Goal: Task Accomplishment & Management: Manage account settings

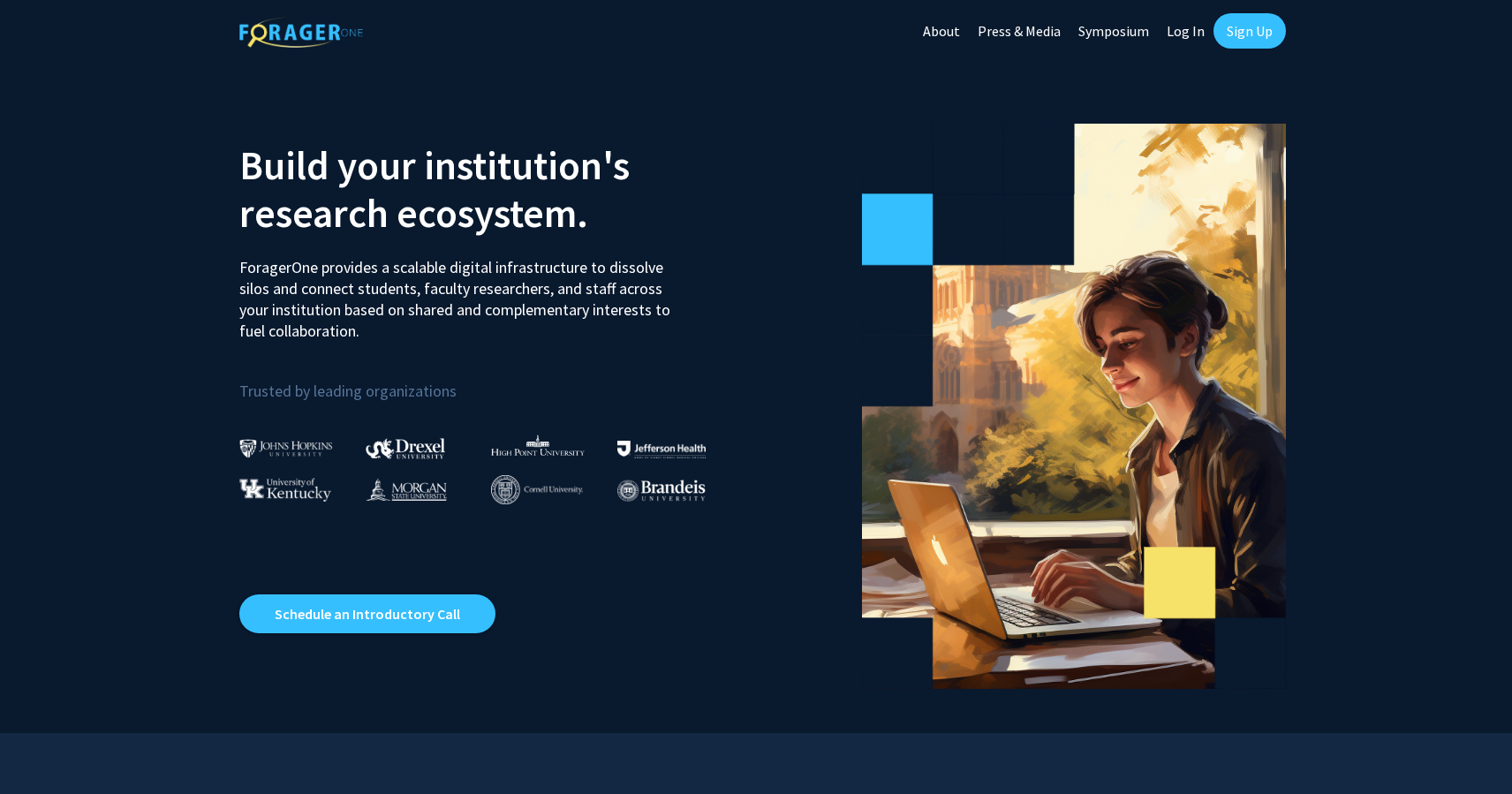
click at [1195, 37] on link "Log In" at bounding box center [1186, 31] width 56 height 61
select select
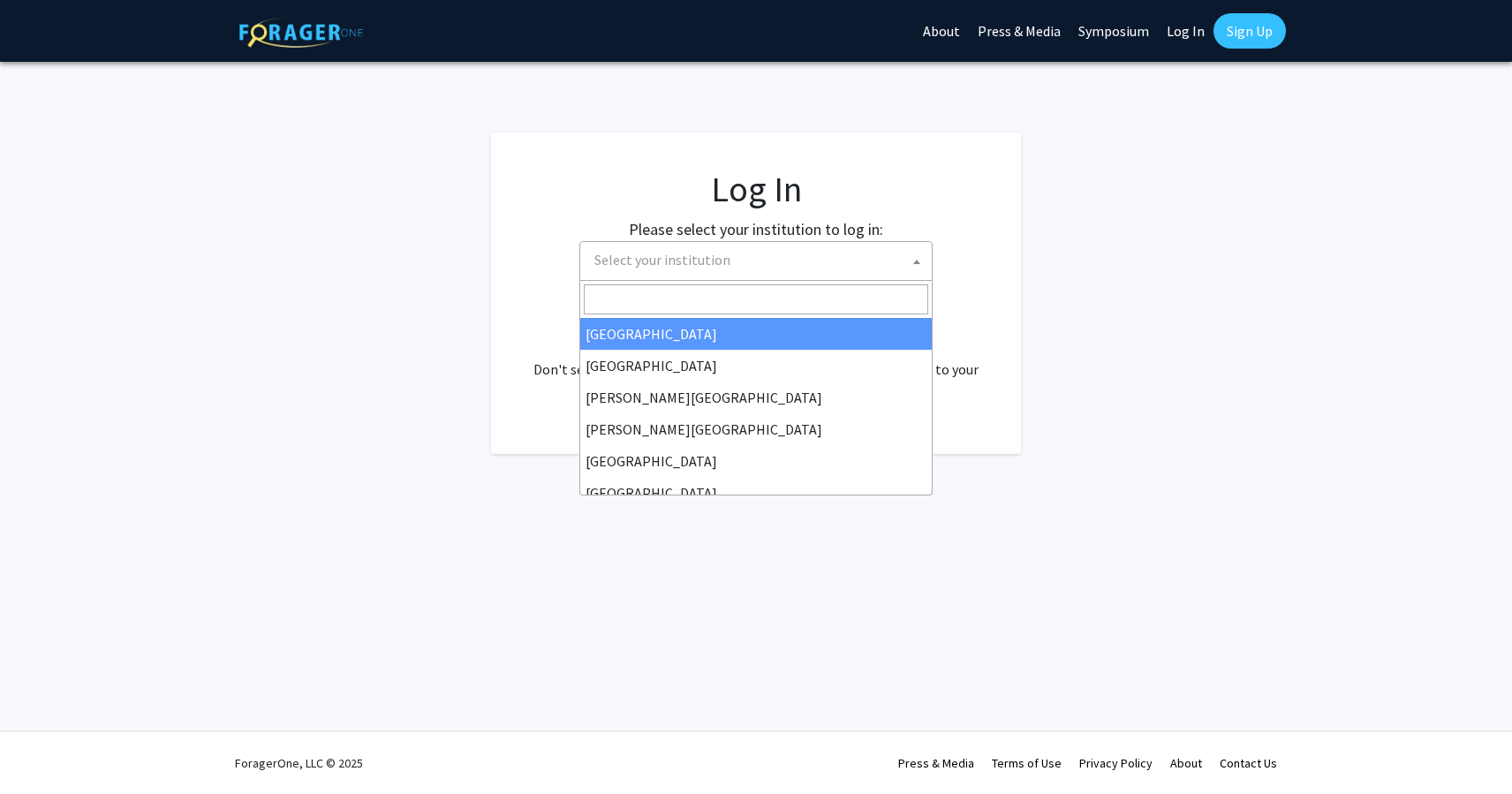
click at [682, 262] on span "Select your institution" at bounding box center [663, 259] width 136 height 18
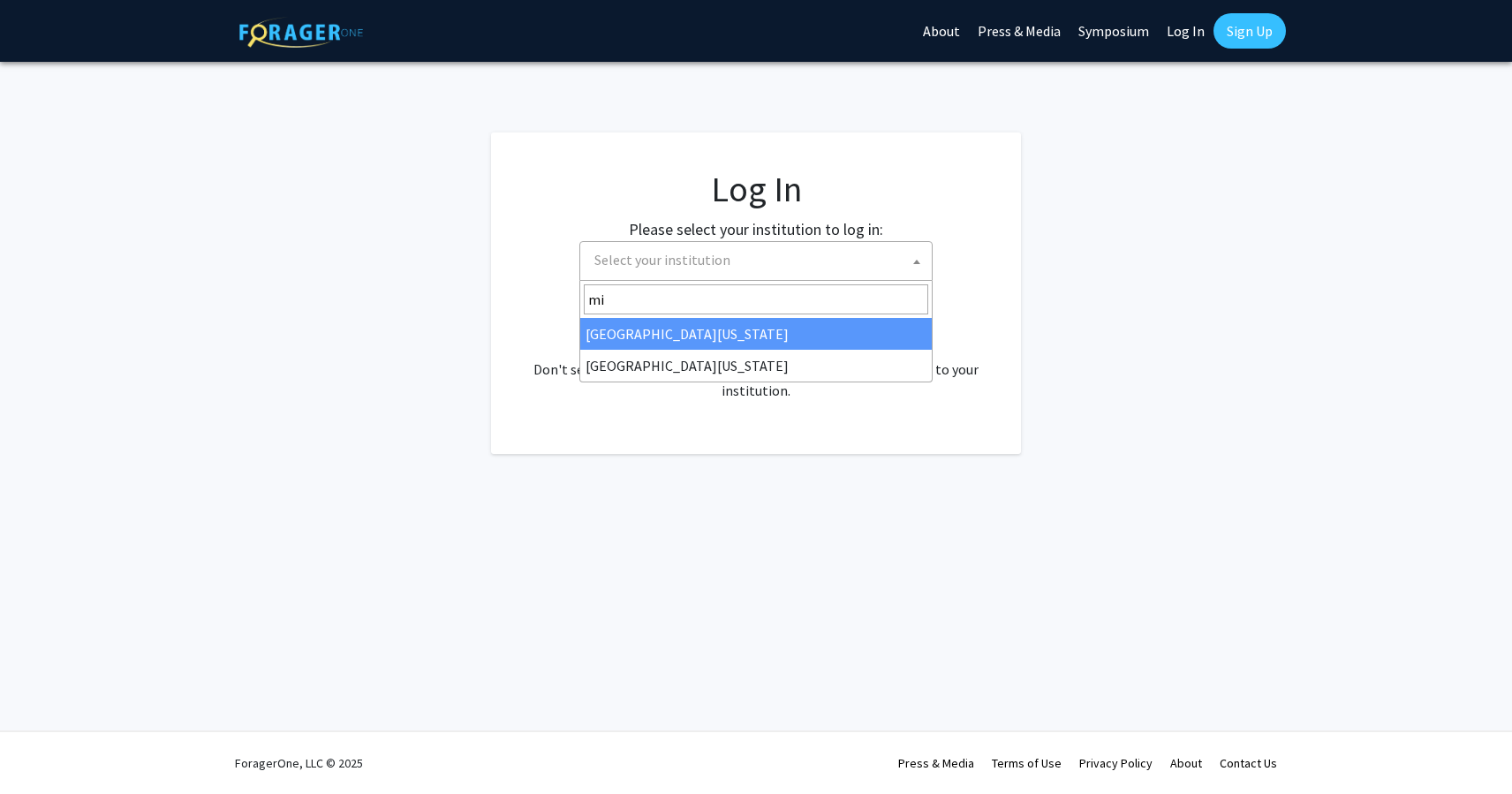
type input "mis"
select select "33"
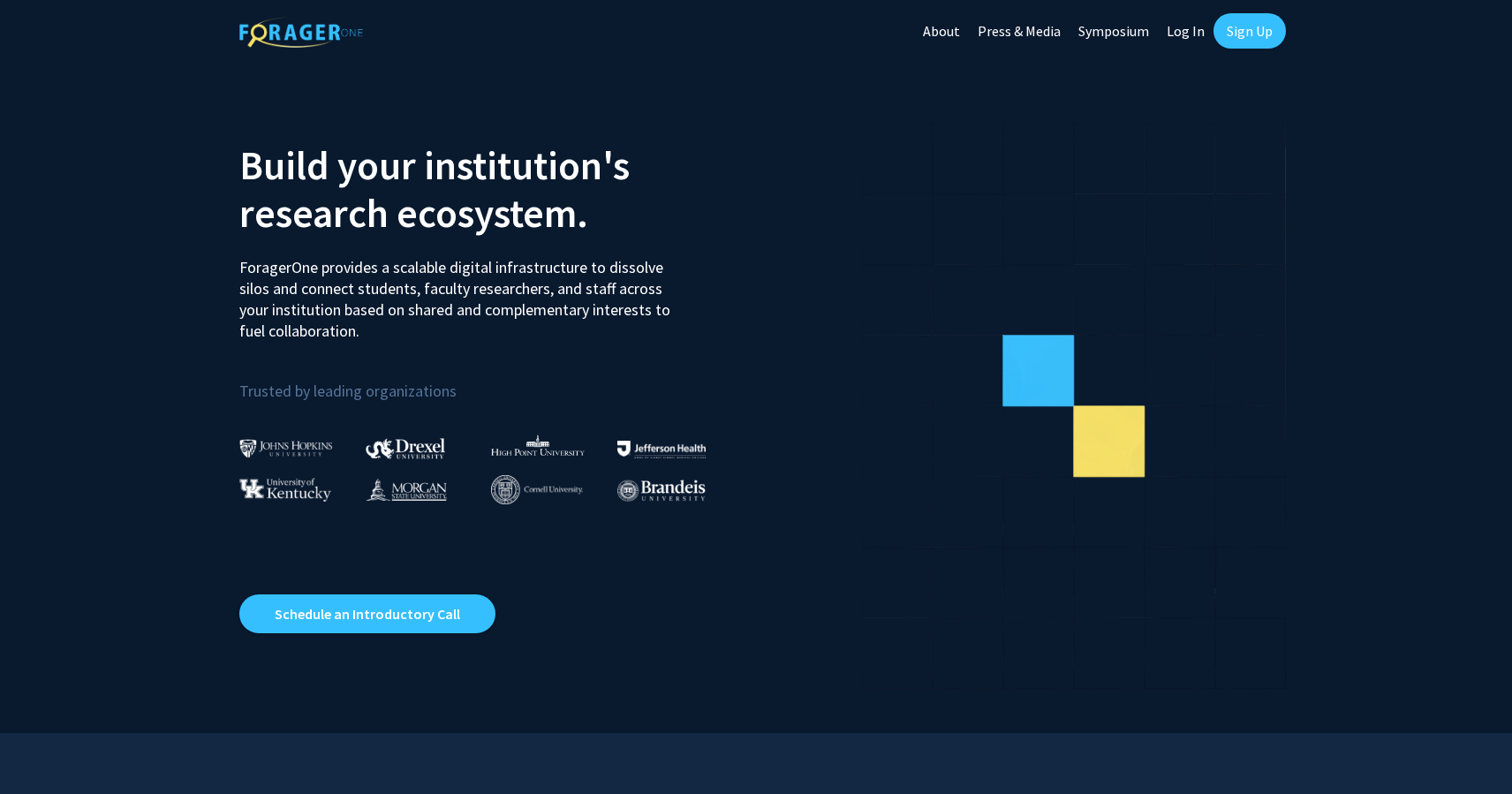
click at [1188, 32] on link "Log In" at bounding box center [1186, 31] width 56 height 61
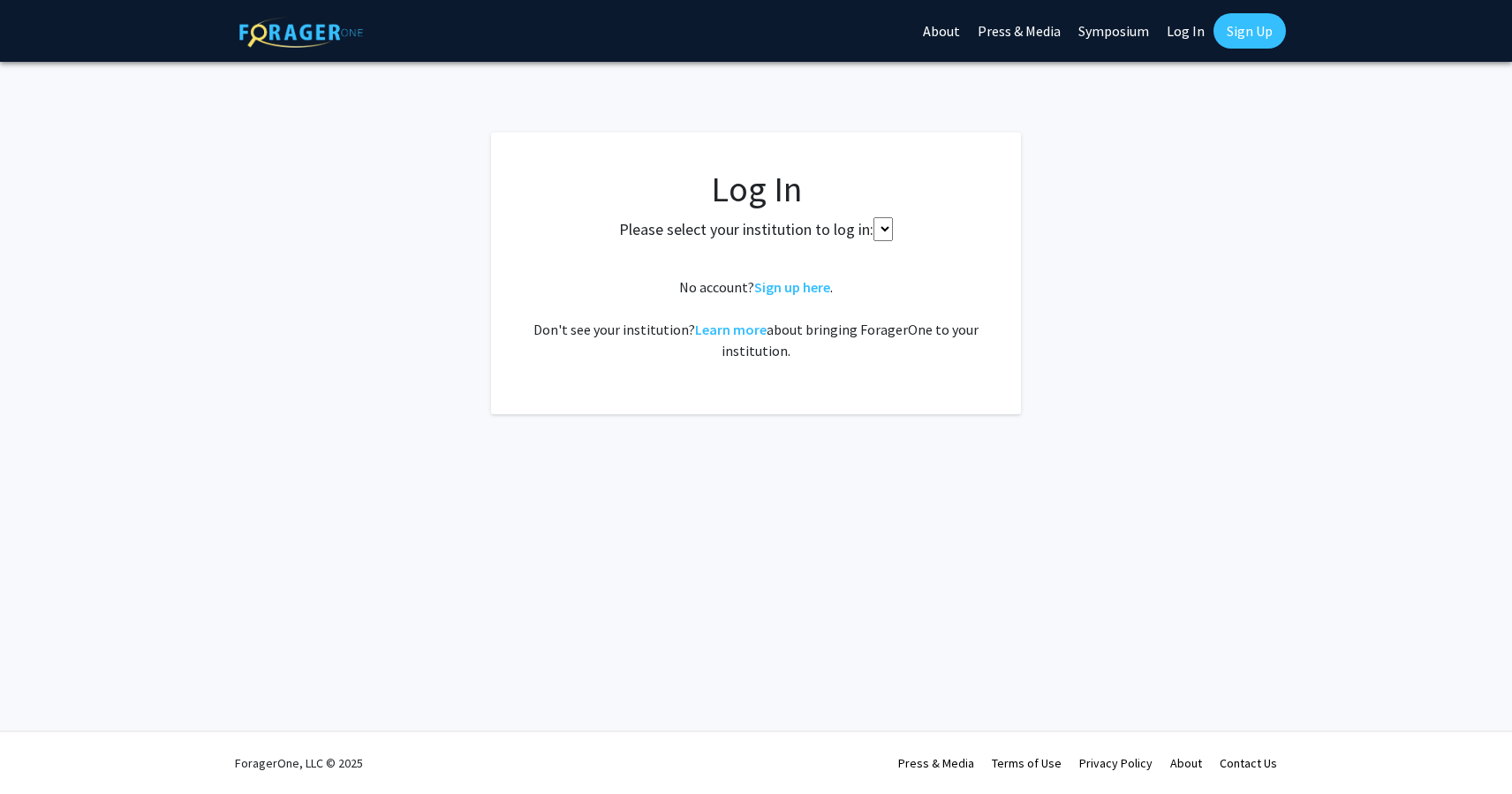
select select
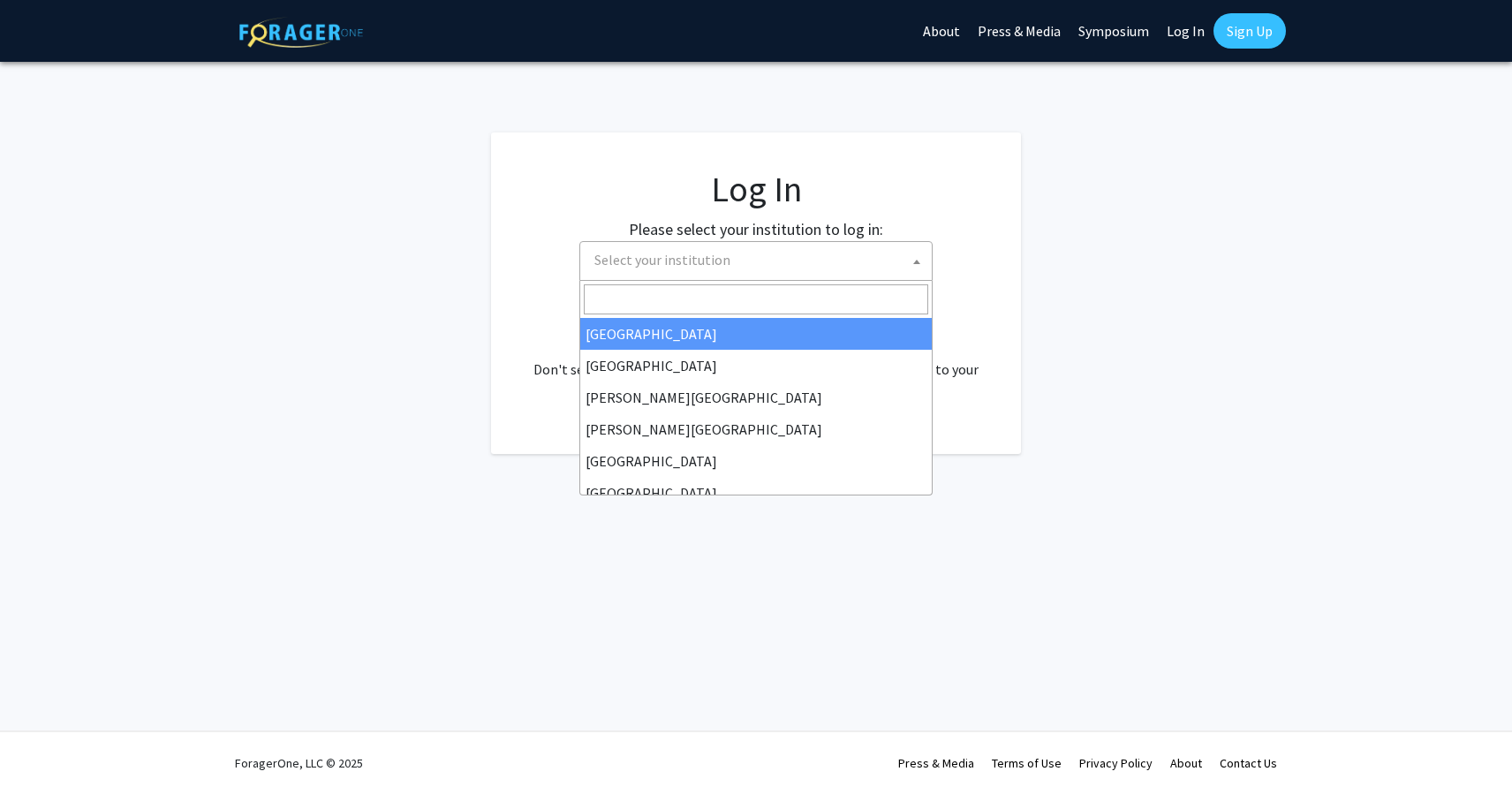
click at [733, 256] on span "Select your institution" at bounding box center [760, 260] width 344 height 36
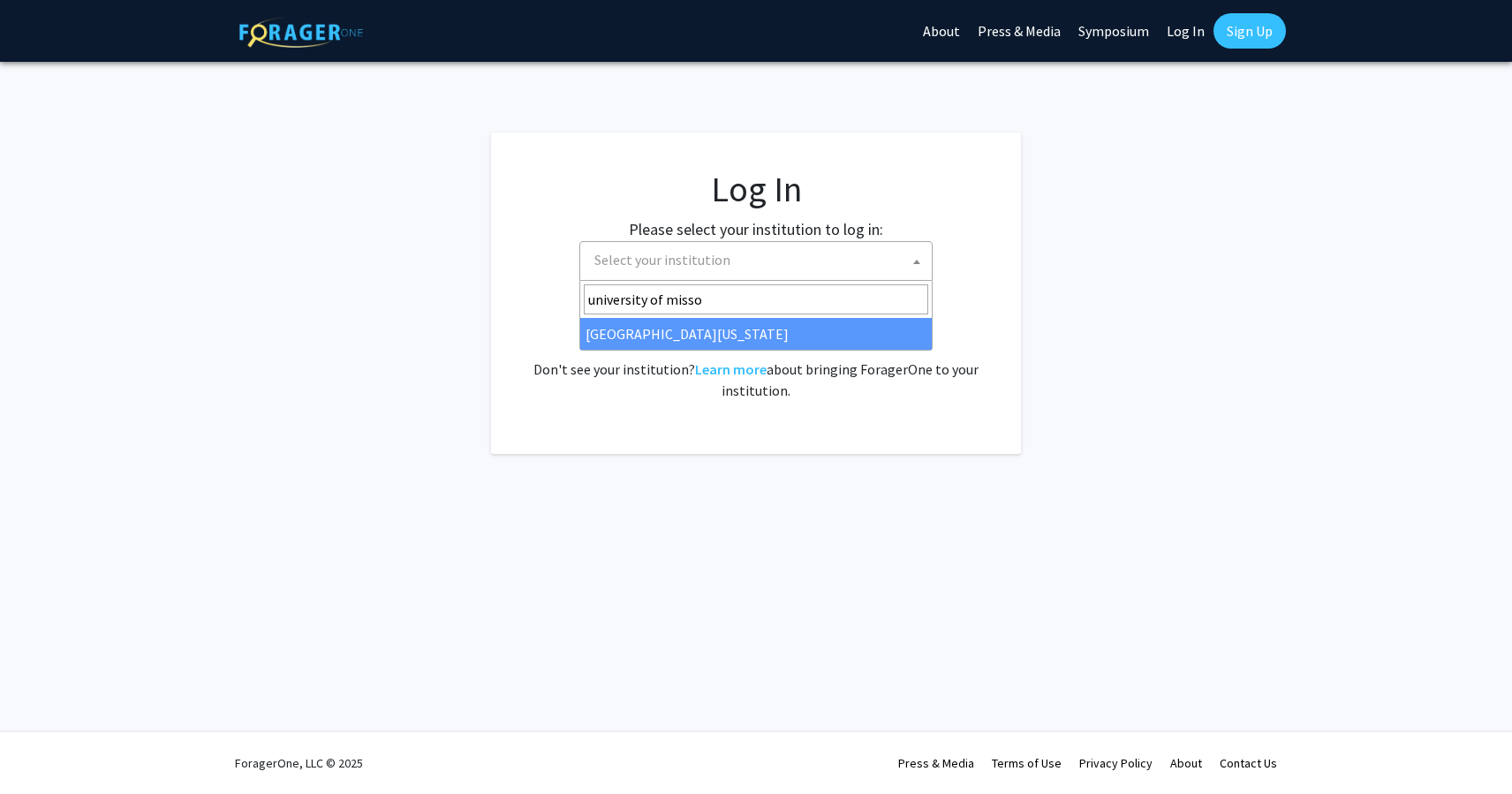
type input "university of missou"
select select "33"
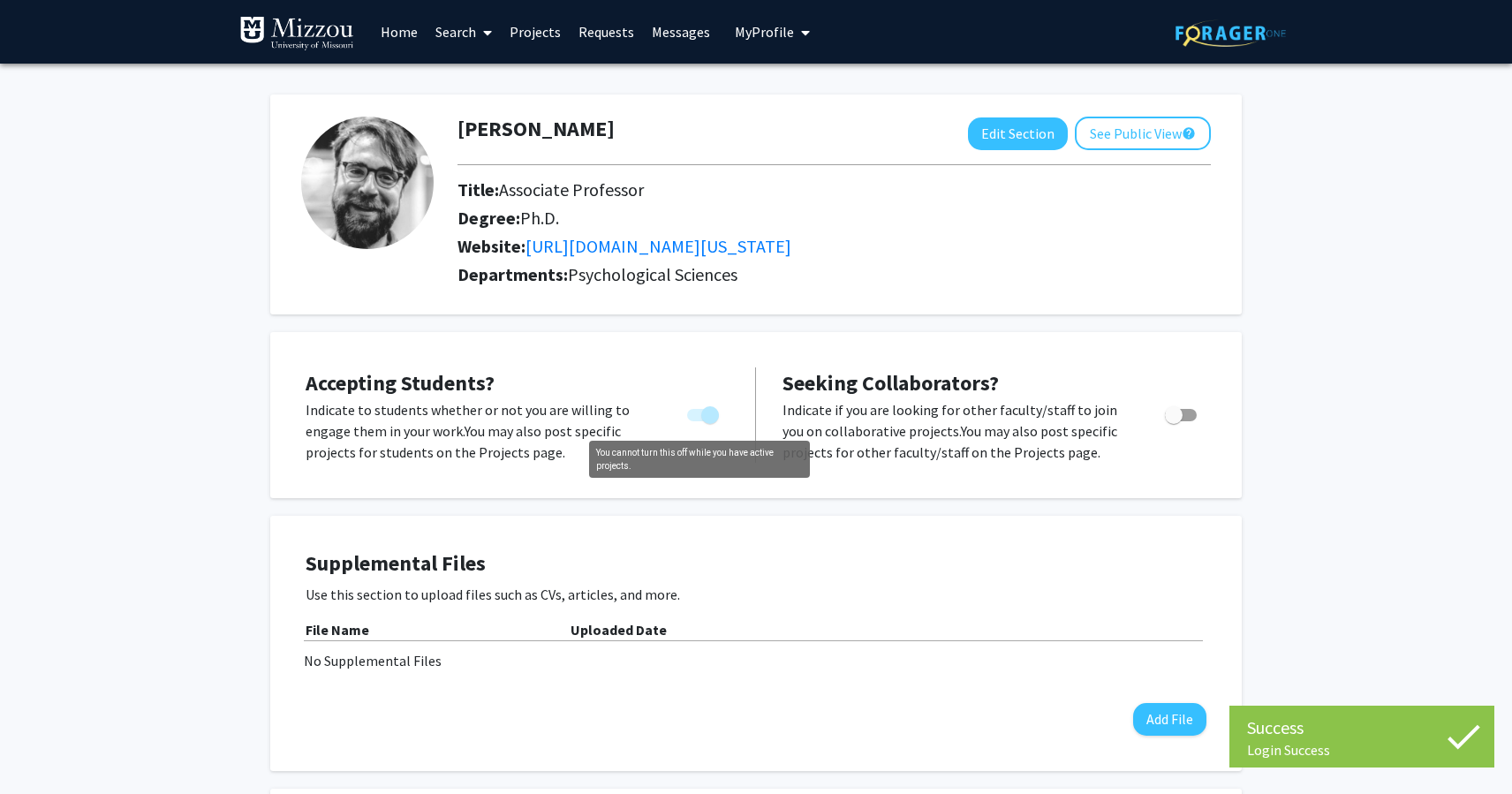
click at [718, 419] on span "You cannot turn this off while you have active projects." at bounding box center [709, 414] width 18 height 18
click at [711, 418] on span "You cannot turn this off while you have active projects." at bounding box center [709, 414] width 18 height 18
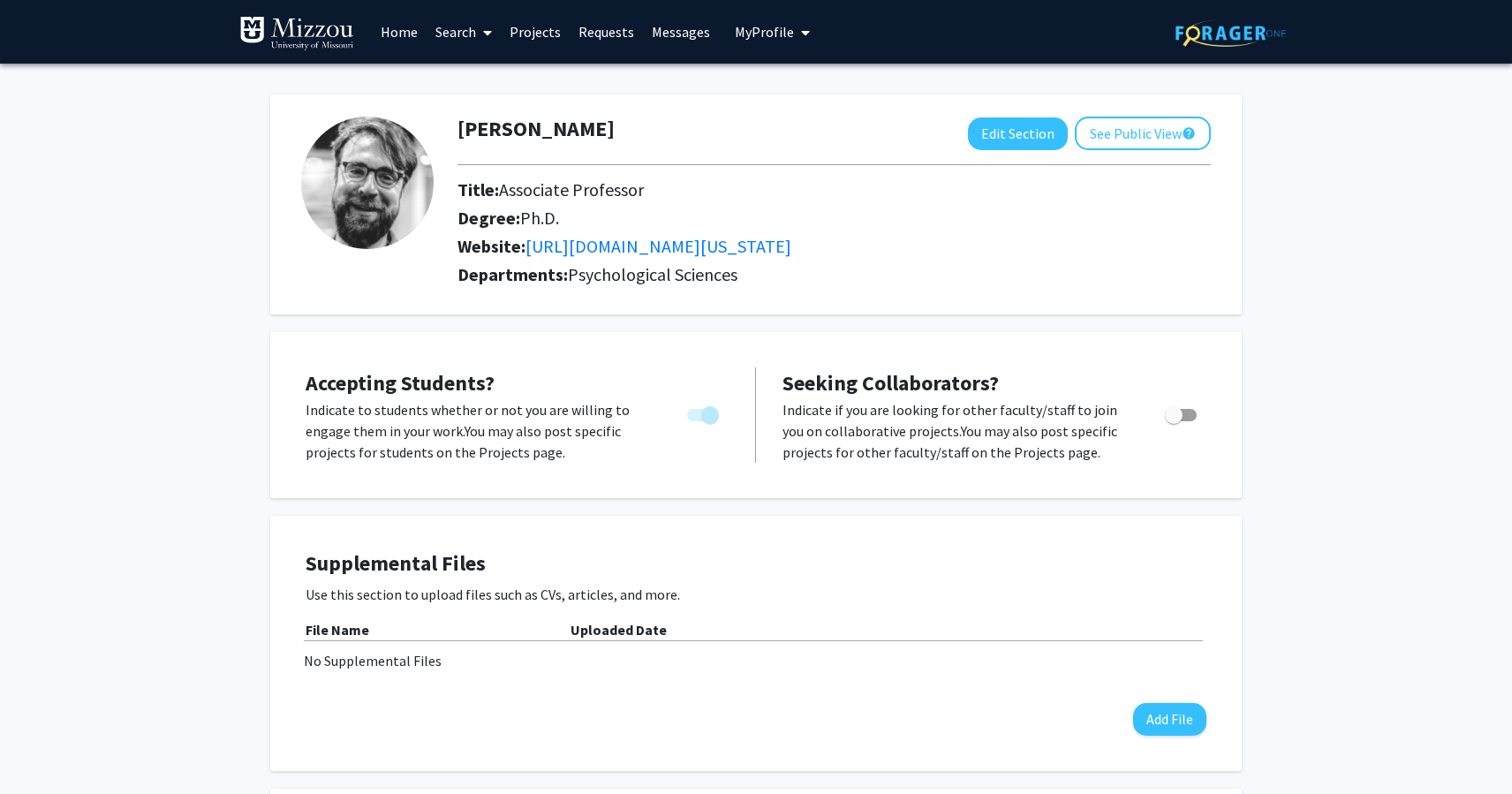
click at [711, 418] on span "You cannot turn this off while you have active projects." at bounding box center [709, 414] width 18 height 18
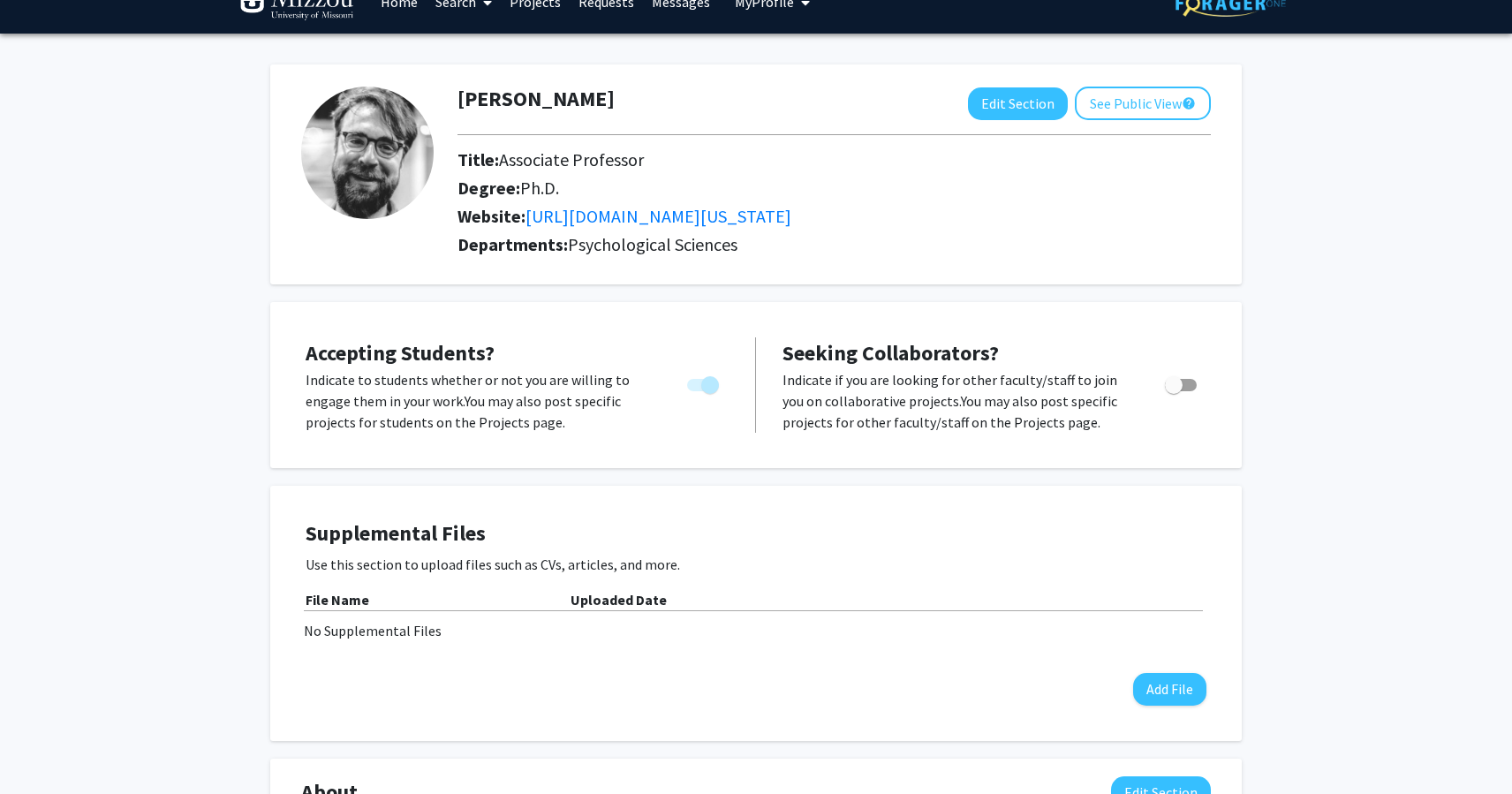
scroll to position [43, 0]
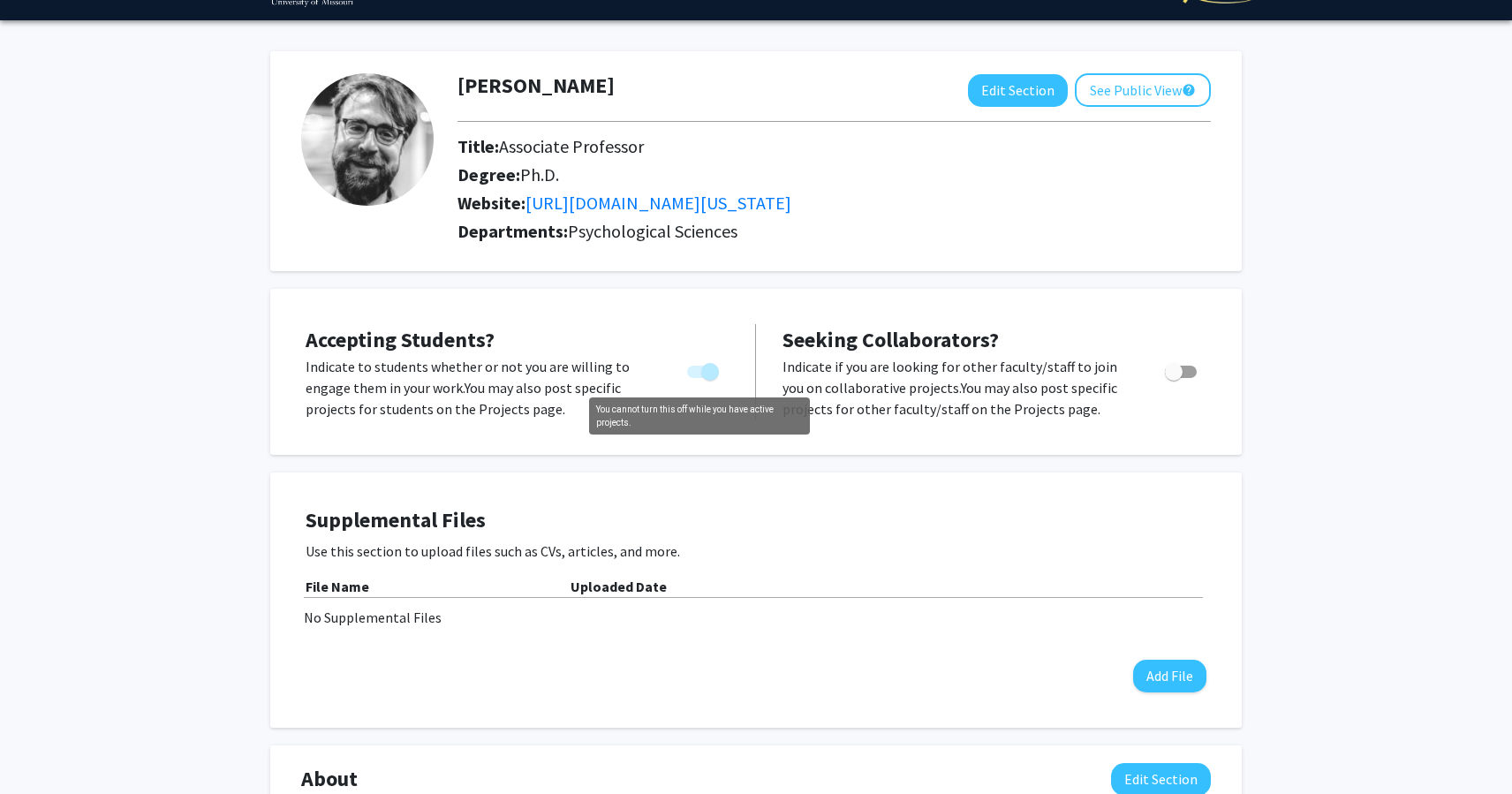
click at [711, 375] on span "You cannot turn this off while you have active projects." at bounding box center [709, 371] width 18 height 18
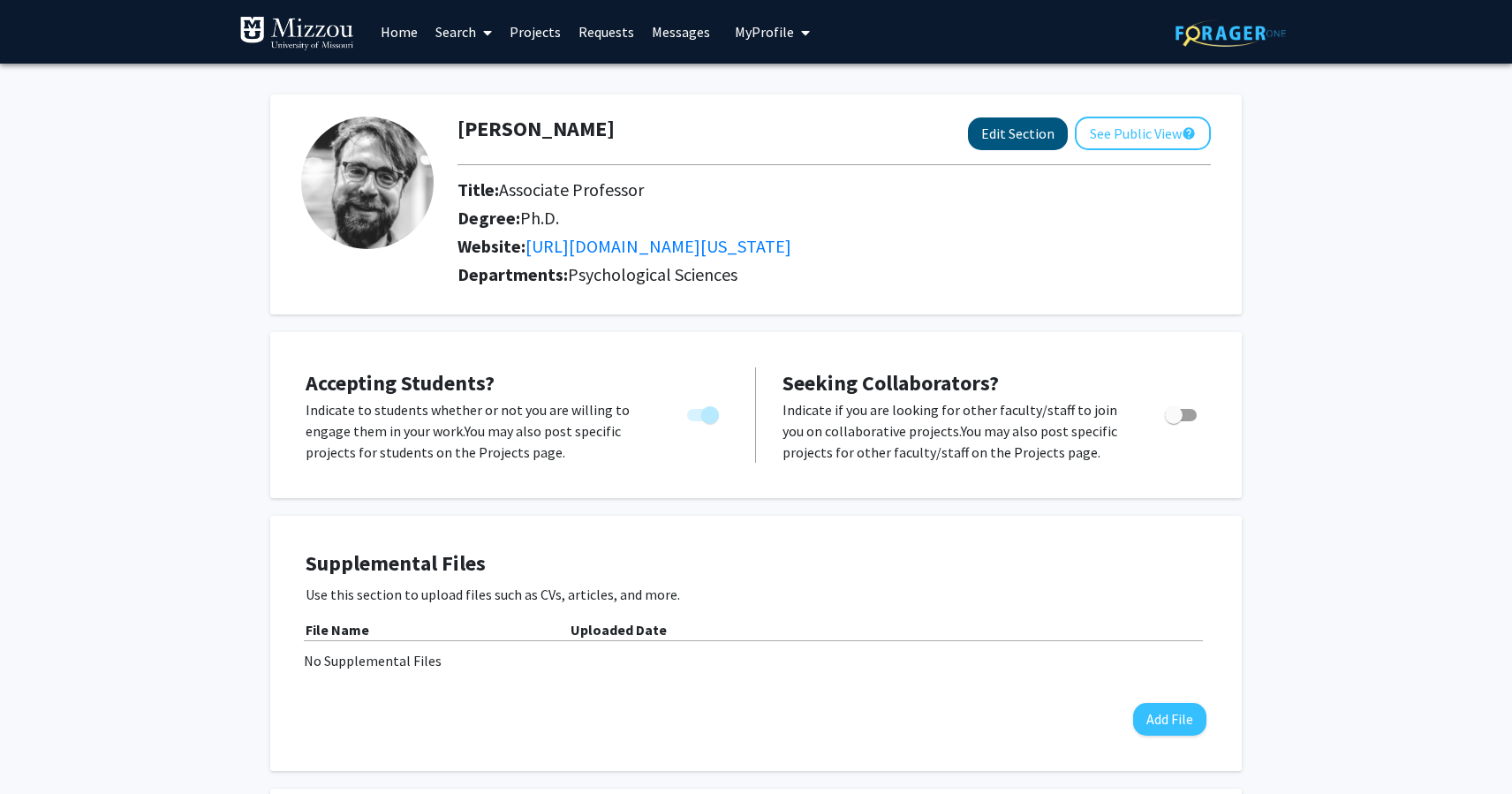
scroll to position [0, 0]
click at [1006, 134] on button "Edit Section" at bounding box center [1018, 133] width 100 height 33
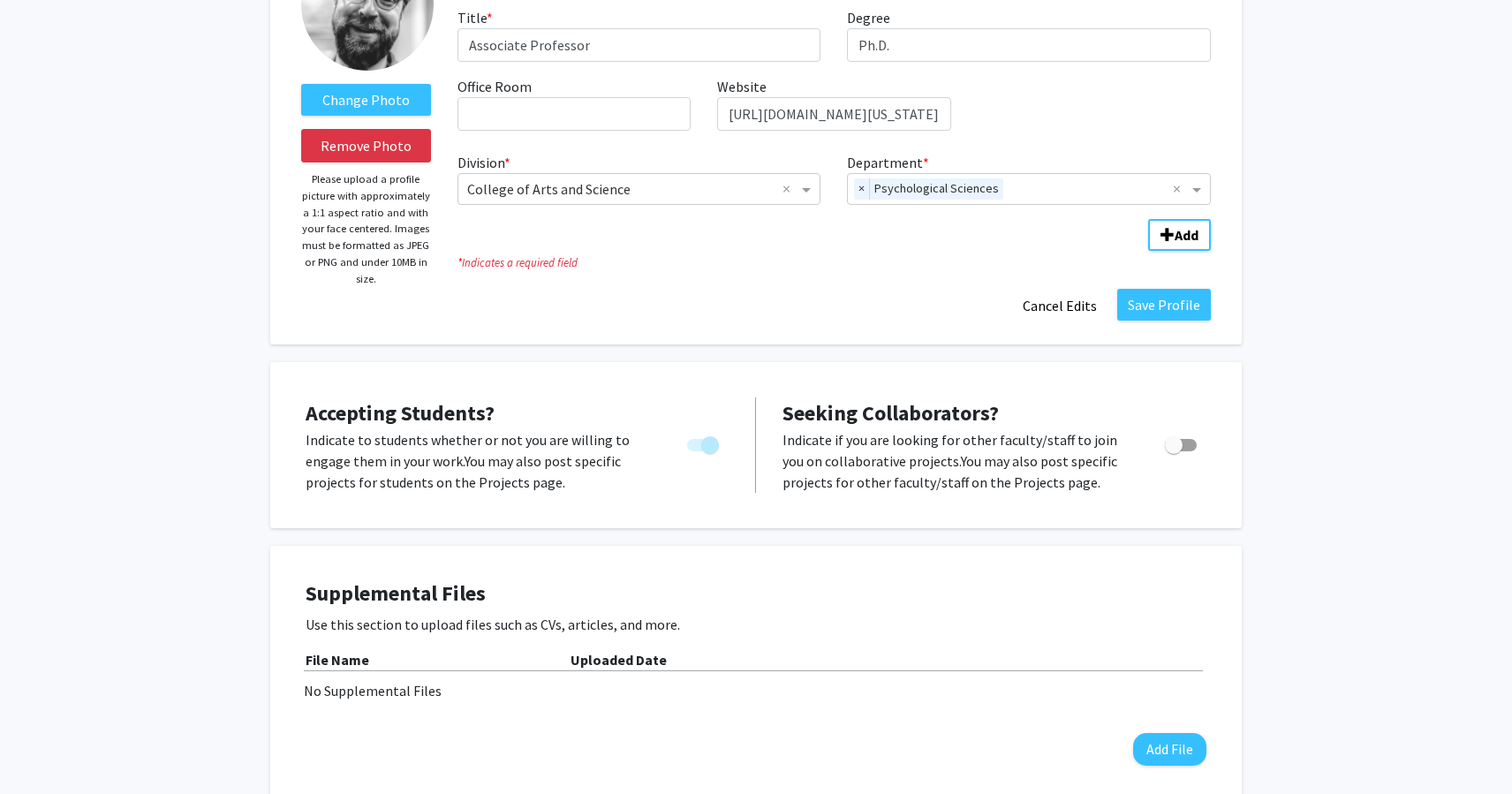
scroll to position [182, 0]
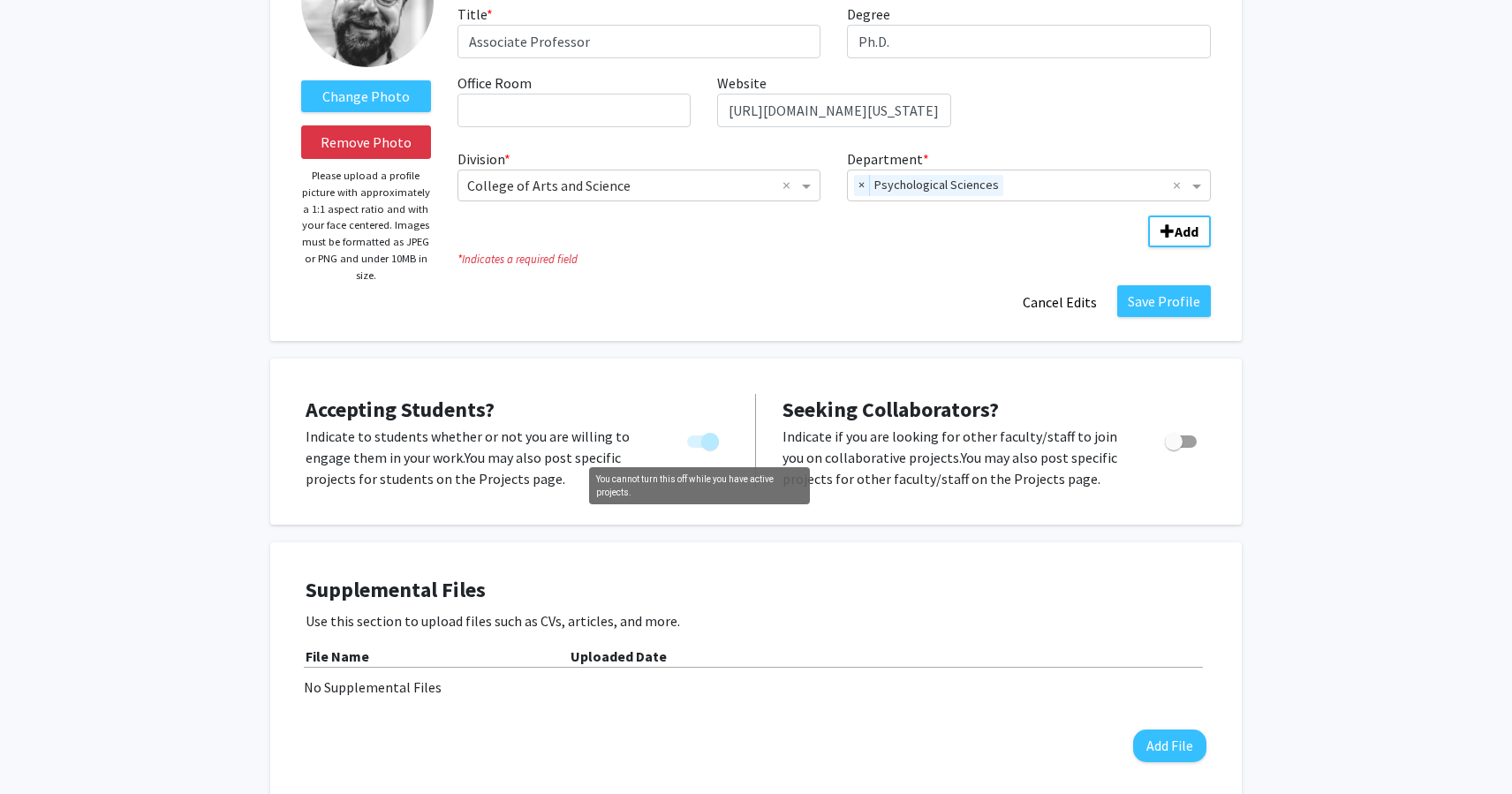
click at [699, 446] on span "You cannot turn this off while you have active projects." at bounding box center [703, 441] width 32 height 12
click at [704, 445] on span "You cannot turn this off while you have active projects." at bounding box center [709, 441] width 18 height 18
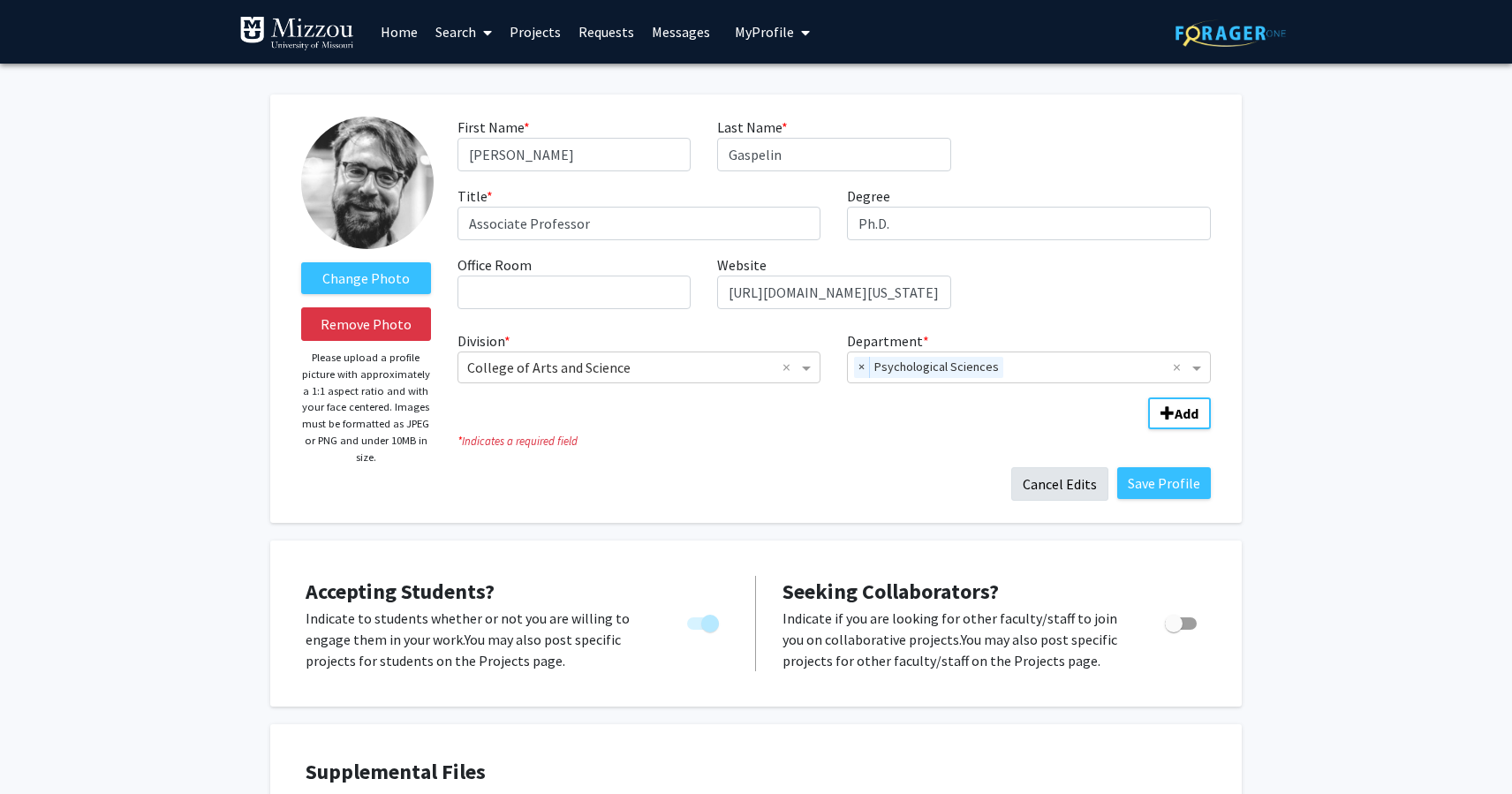
scroll to position [4, 0]
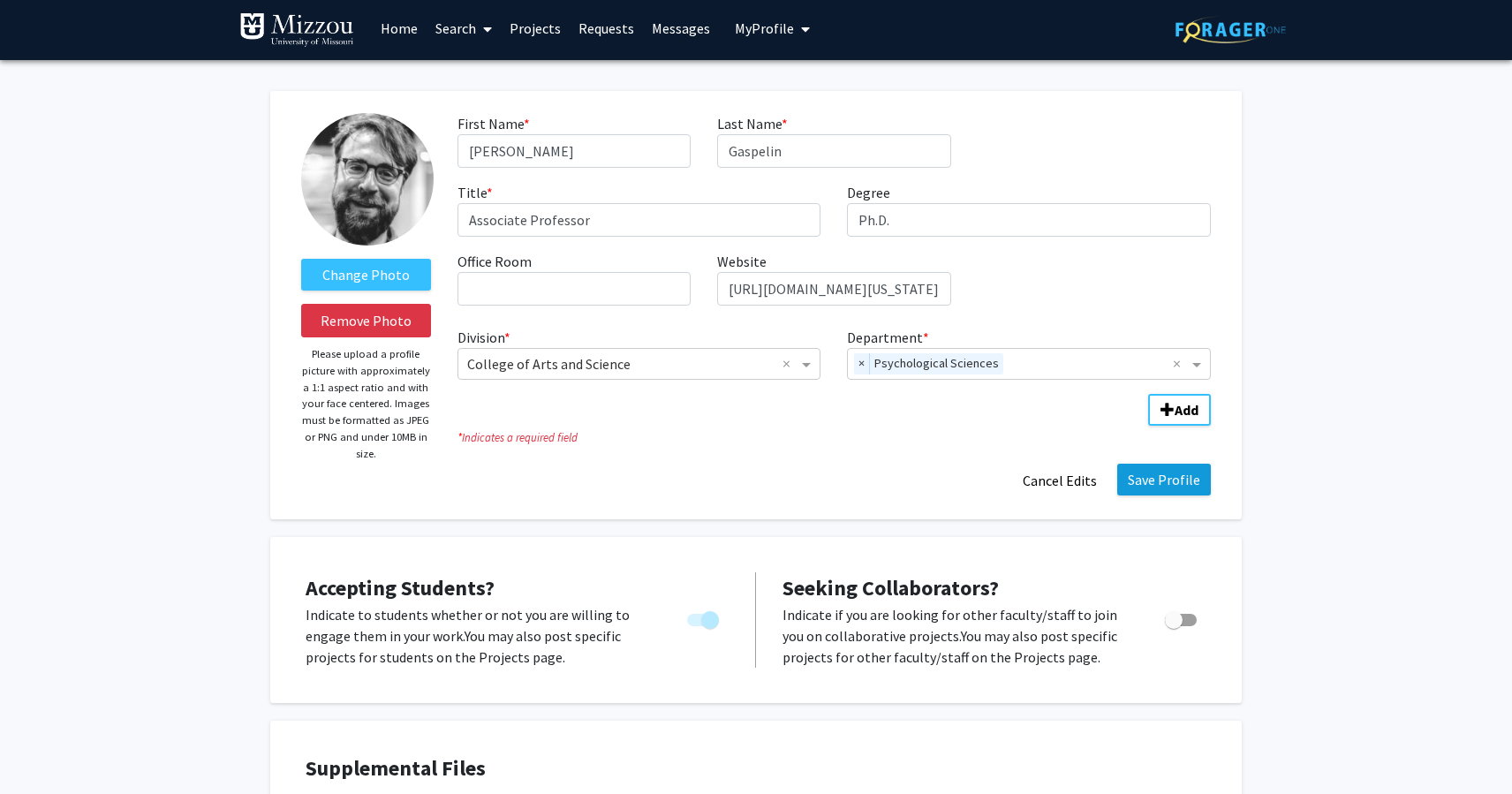
click at [1162, 485] on button "Save Profile" at bounding box center [1164, 479] width 94 height 32
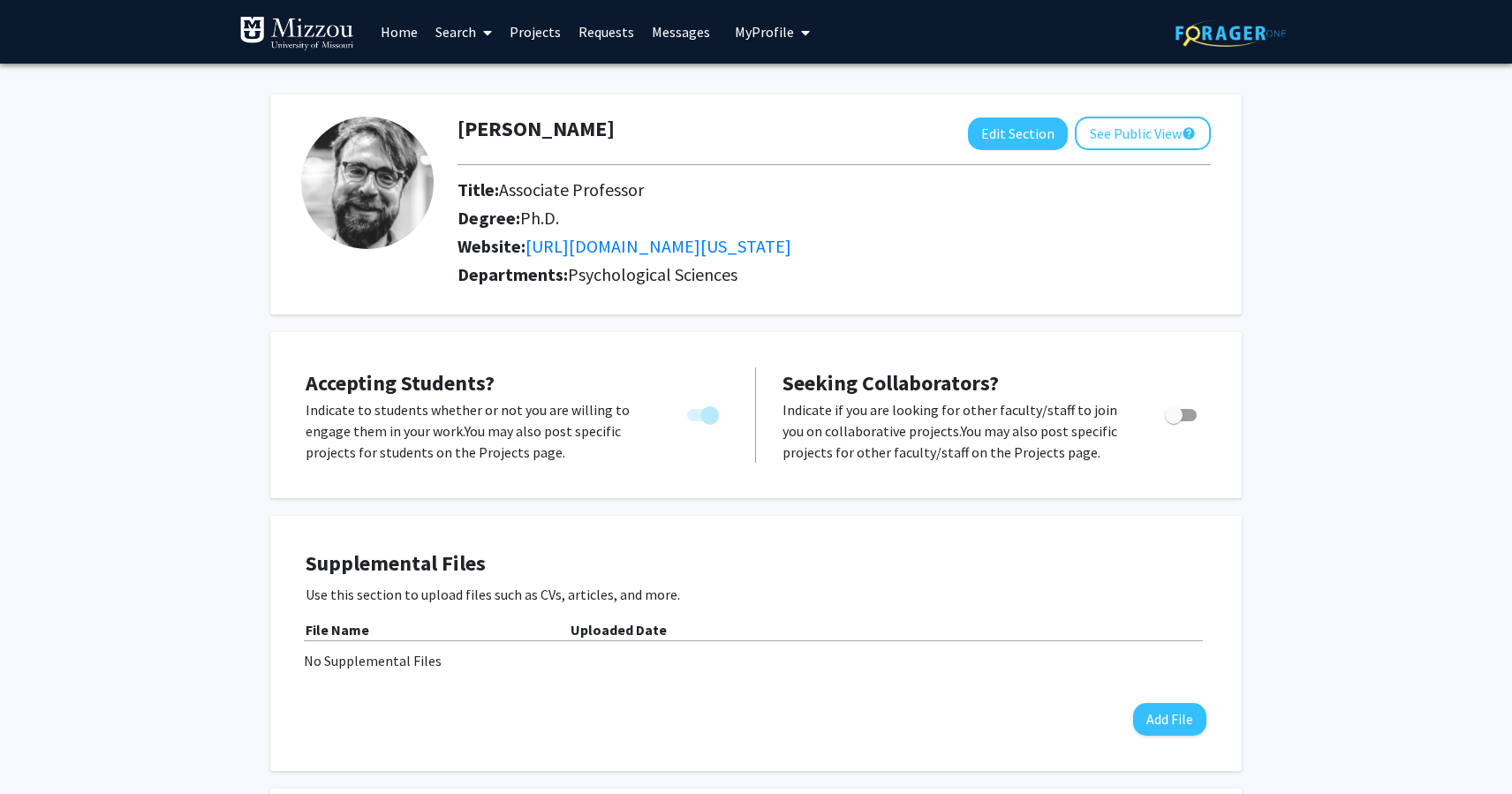
scroll to position [0, 0]
click at [1019, 140] on button "Edit Section" at bounding box center [1018, 133] width 100 height 33
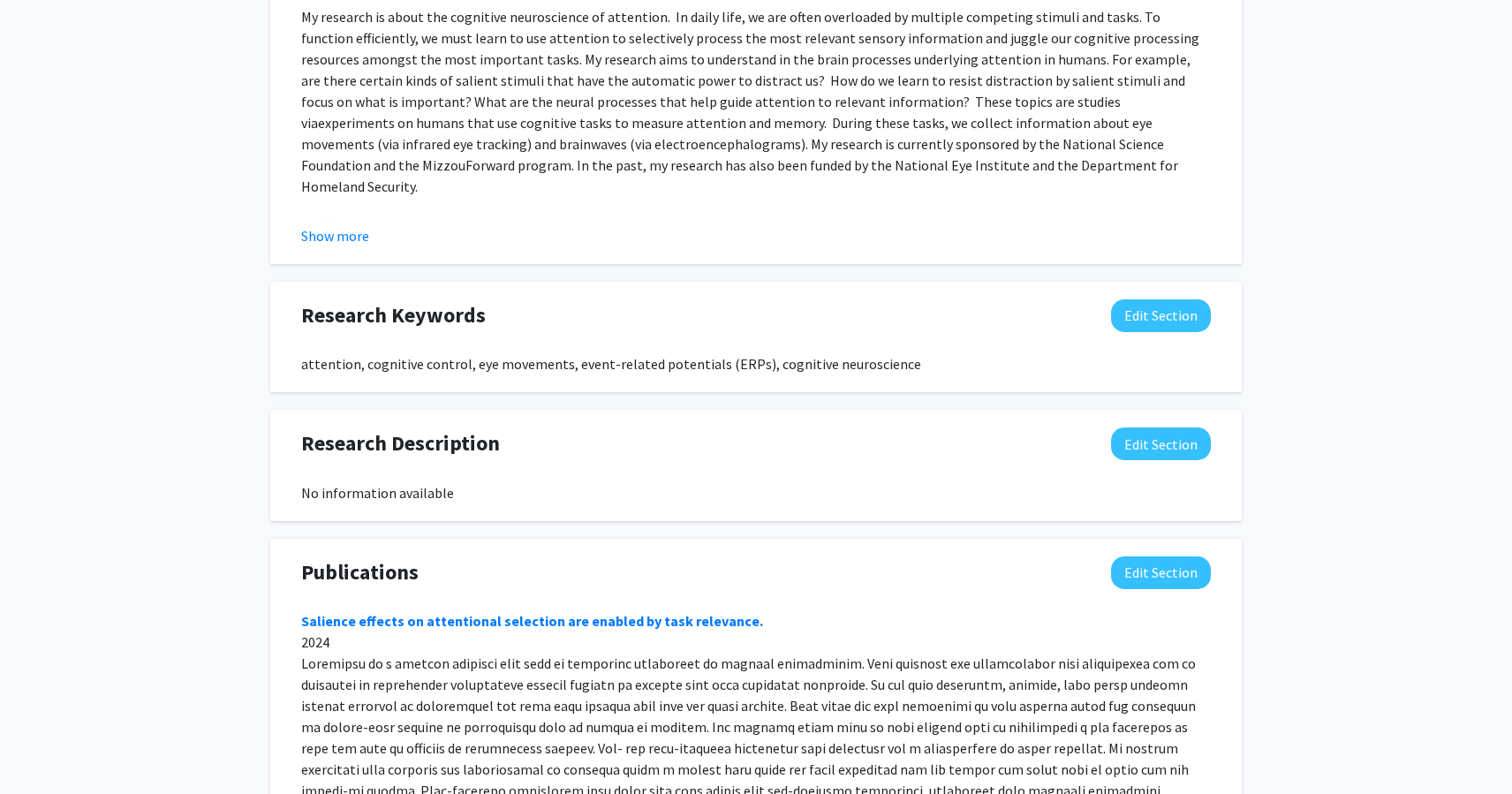
scroll to position [1065, 0]
click at [358, 238] on button "Show more" at bounding box center [335, 234] width 68 height 21
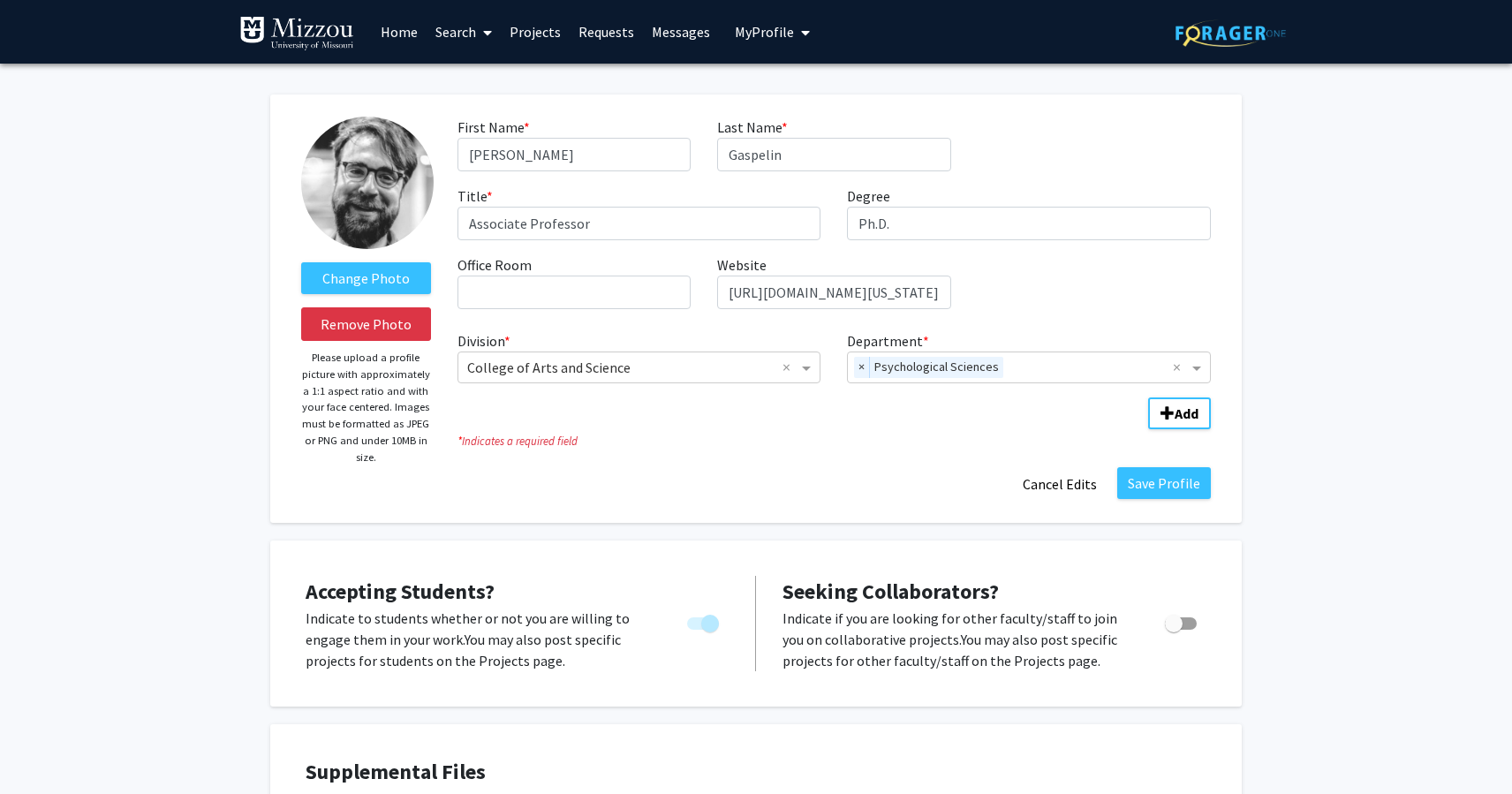
scroll to position [0, 0]
click at [520, 35] on link "Projects" at bounding box center [535, 32] width 69 height 61
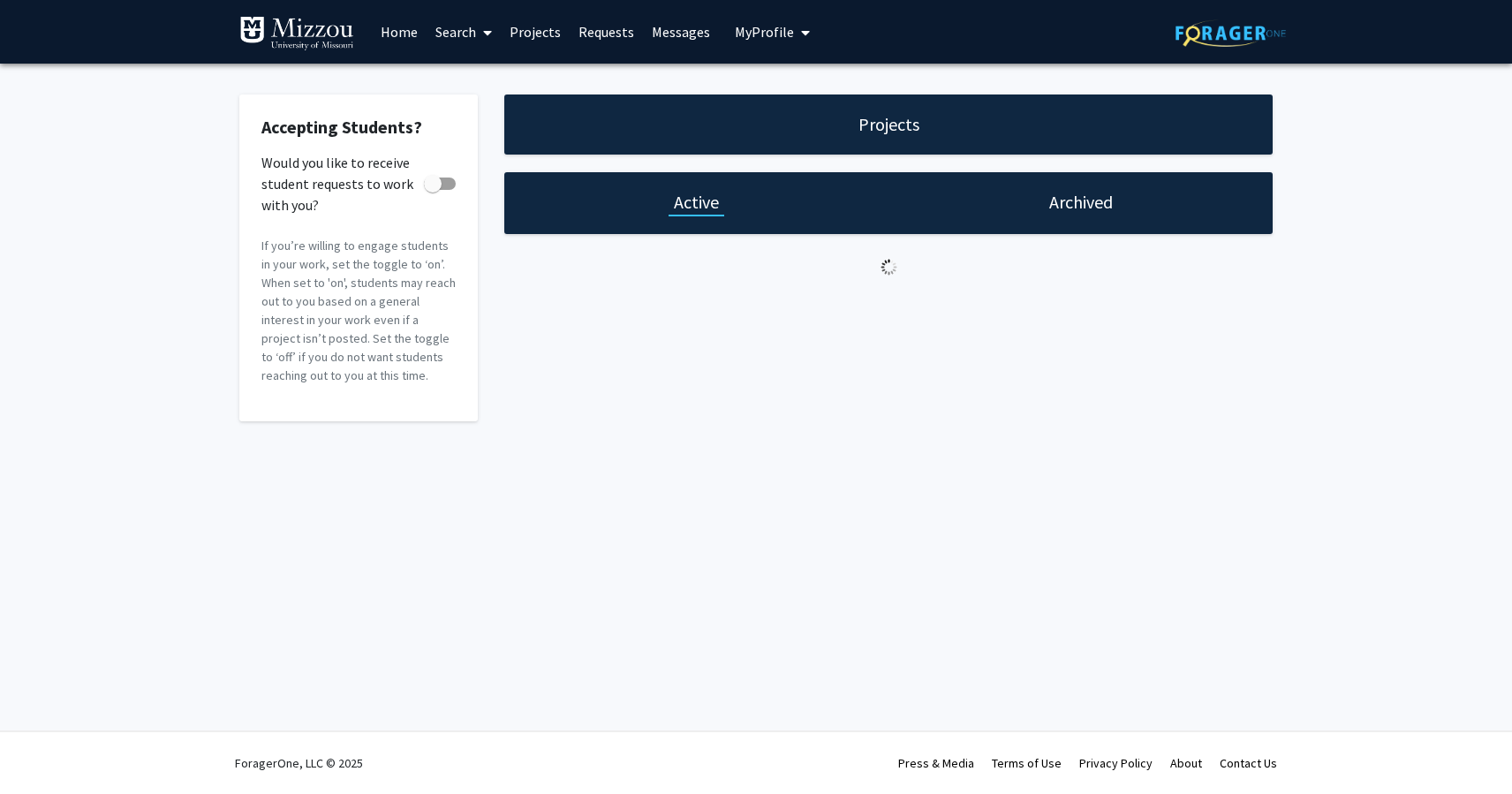
checkbox input "true"
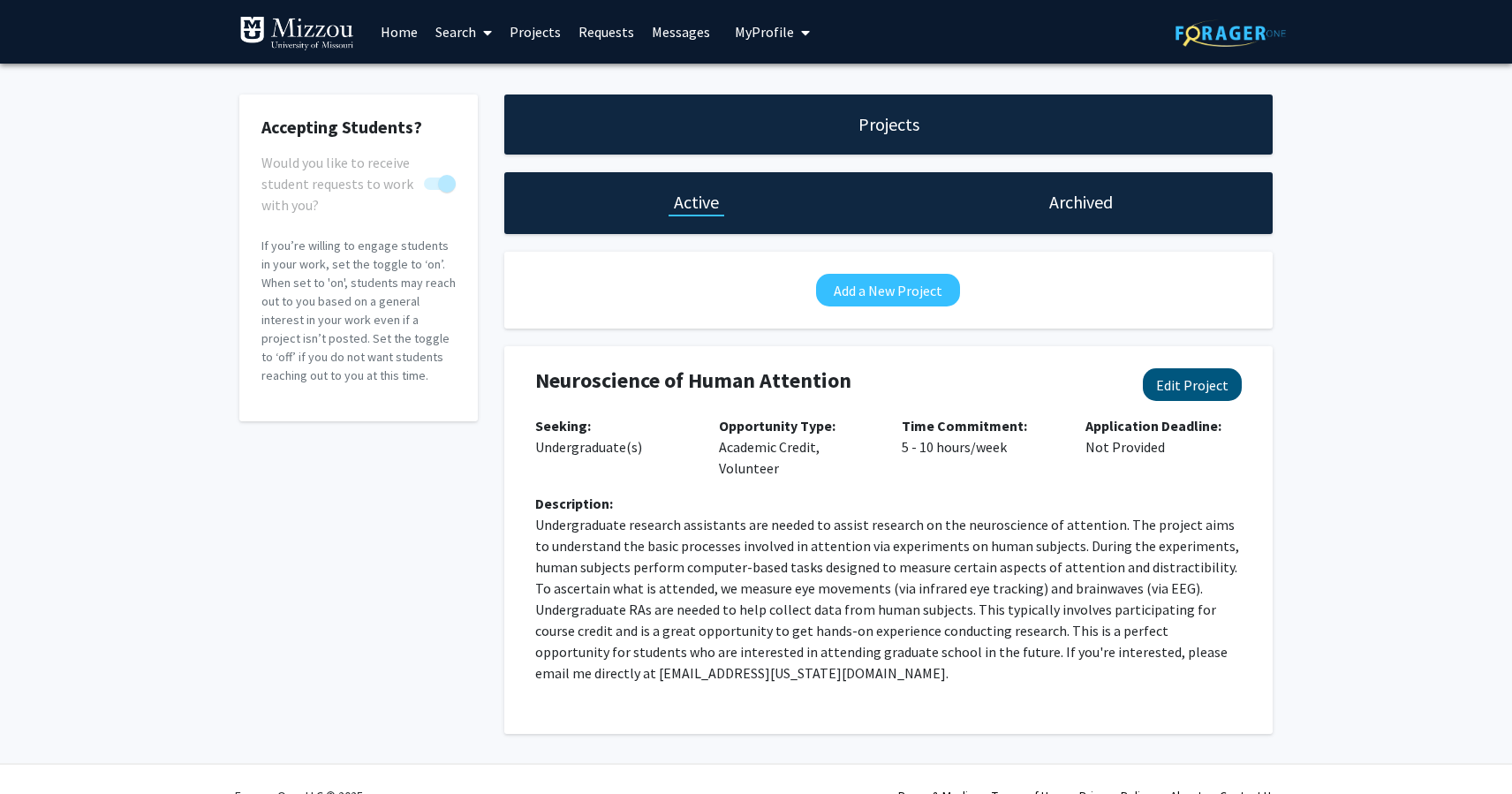
click at [1215, 392] on button "Edit Project" at bounding box center [1193, 384] width 99 height 33
select select "5 - 10"
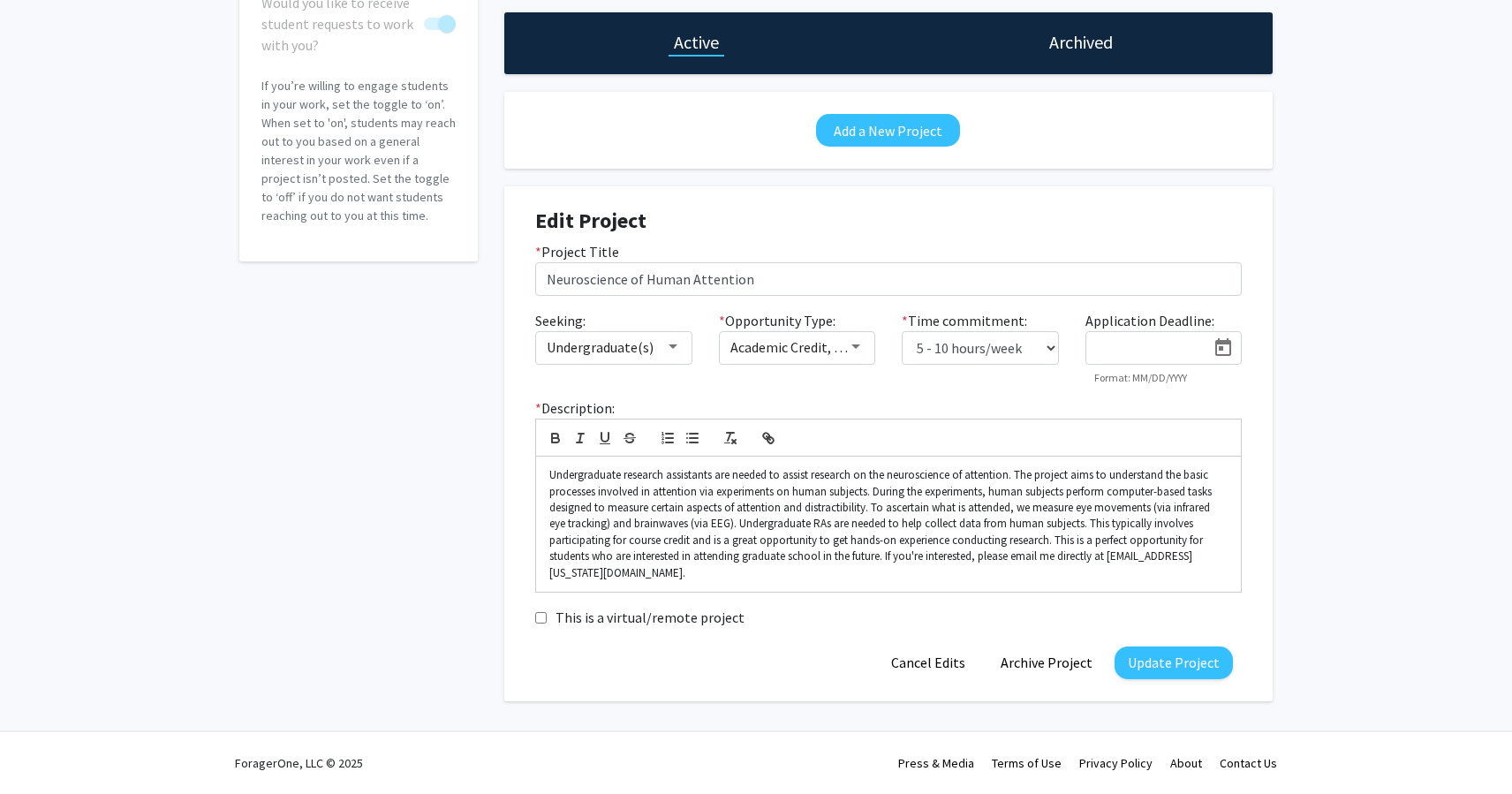
scroll to position [159, 0]
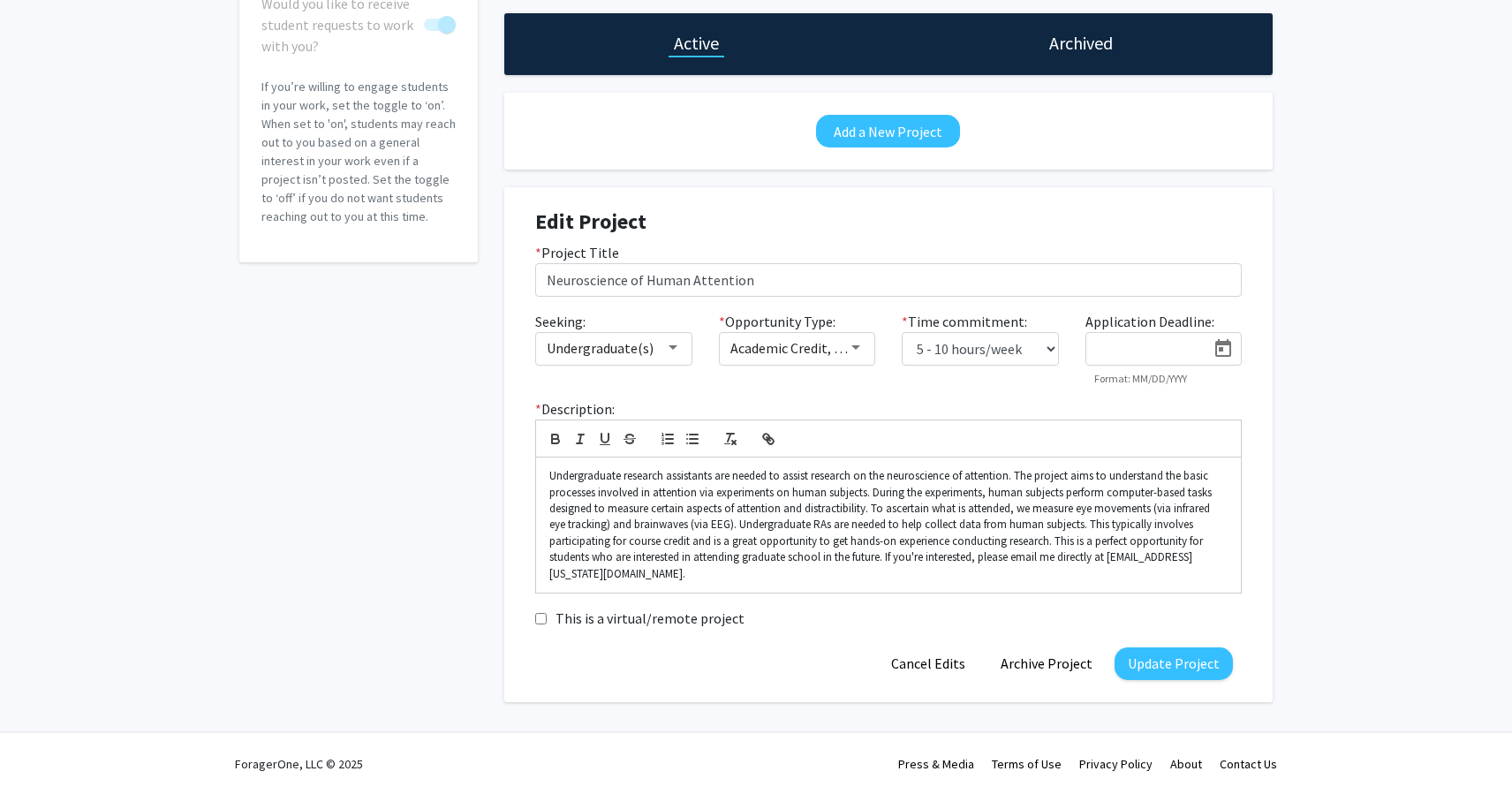
click at [1223, 353] on icon "Open calendar" at bounding box center [1223, 348] width 21 height 21
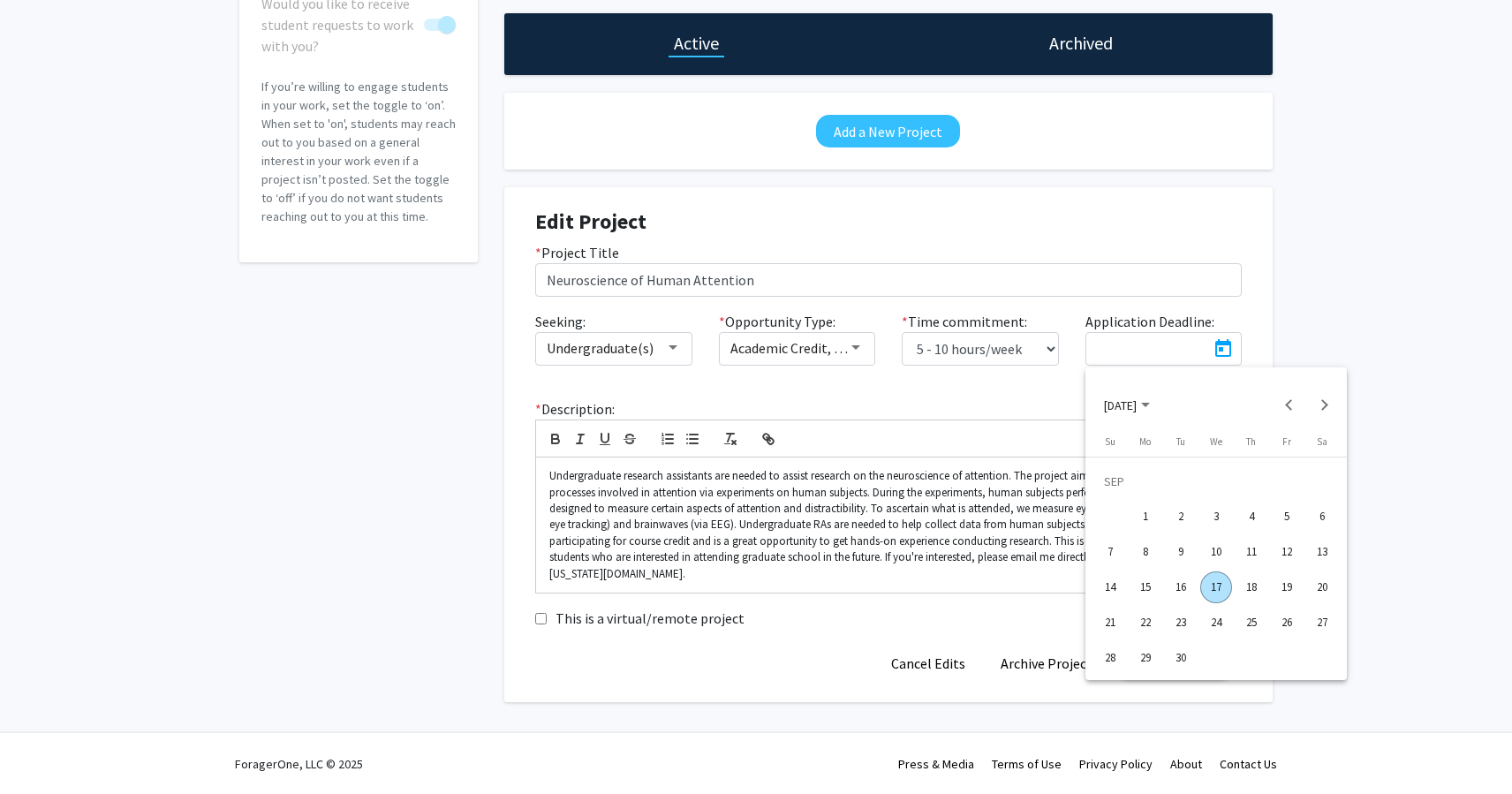
click at [1360, 338] on div at bounding box center [756, 397] width 1512 height 794
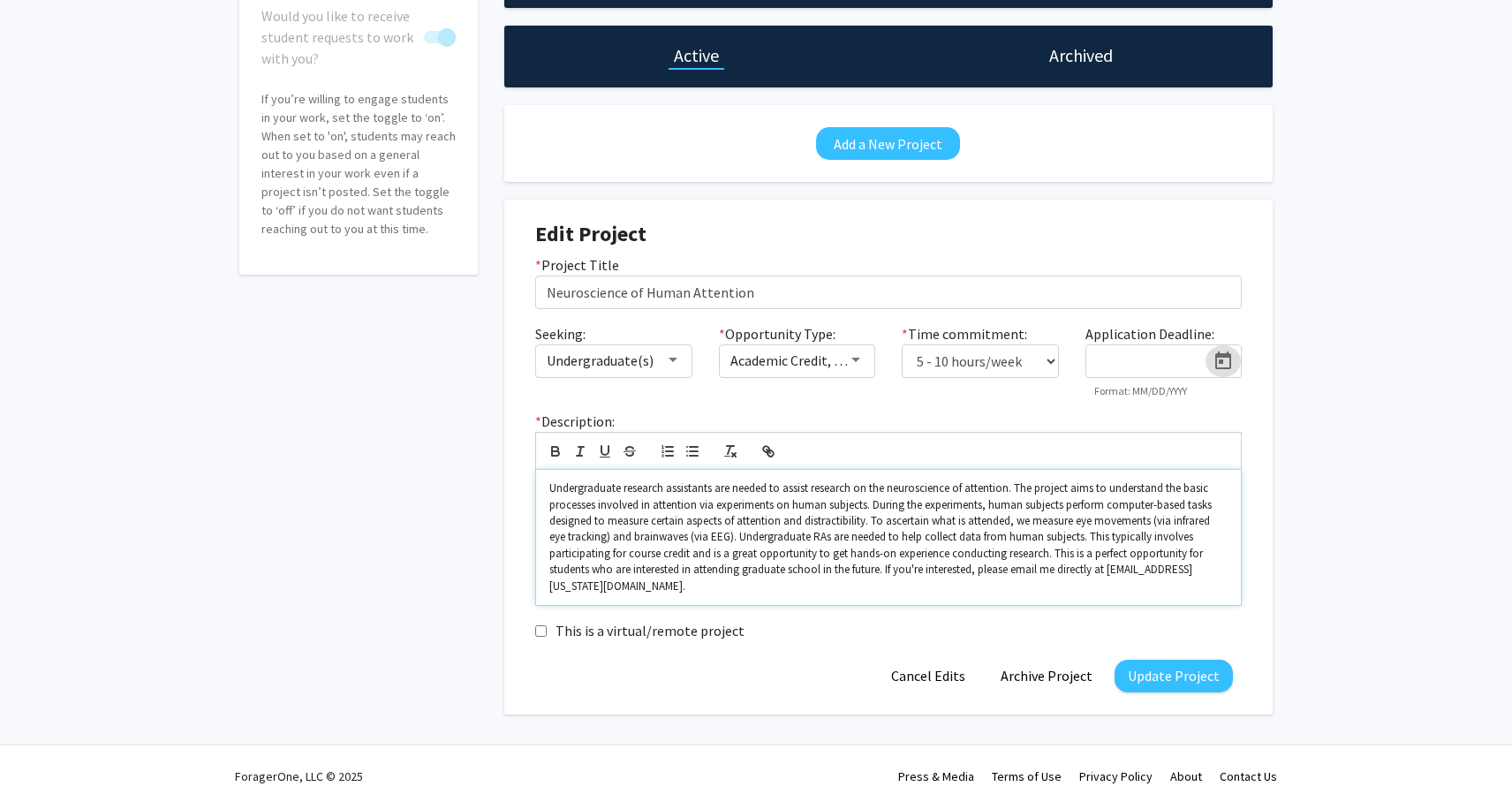
scroll to position [156, 0]
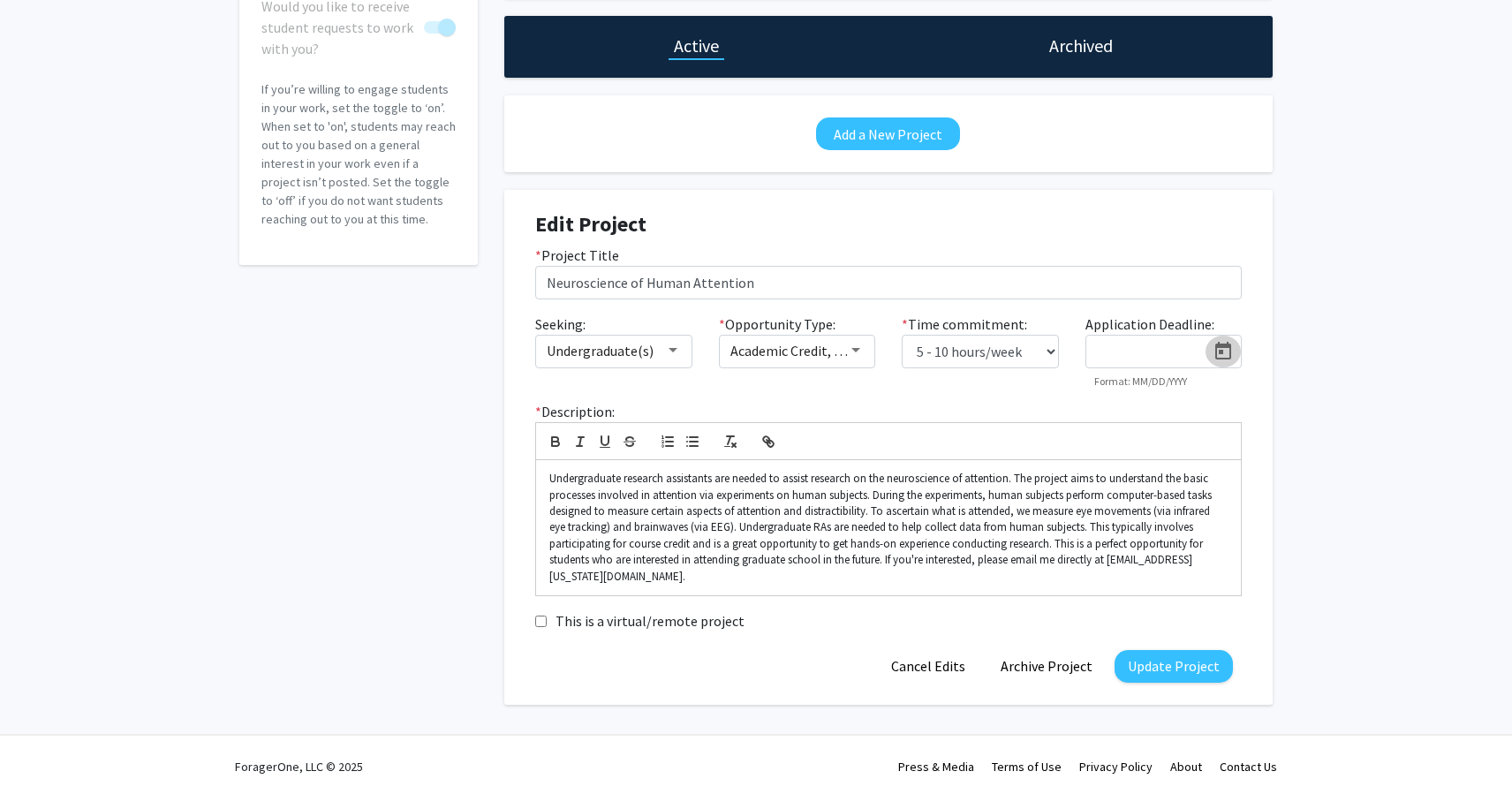
click at [1214, 350] on icon "Open calendar" at bounding box center [1223, 351] width 21 height 21
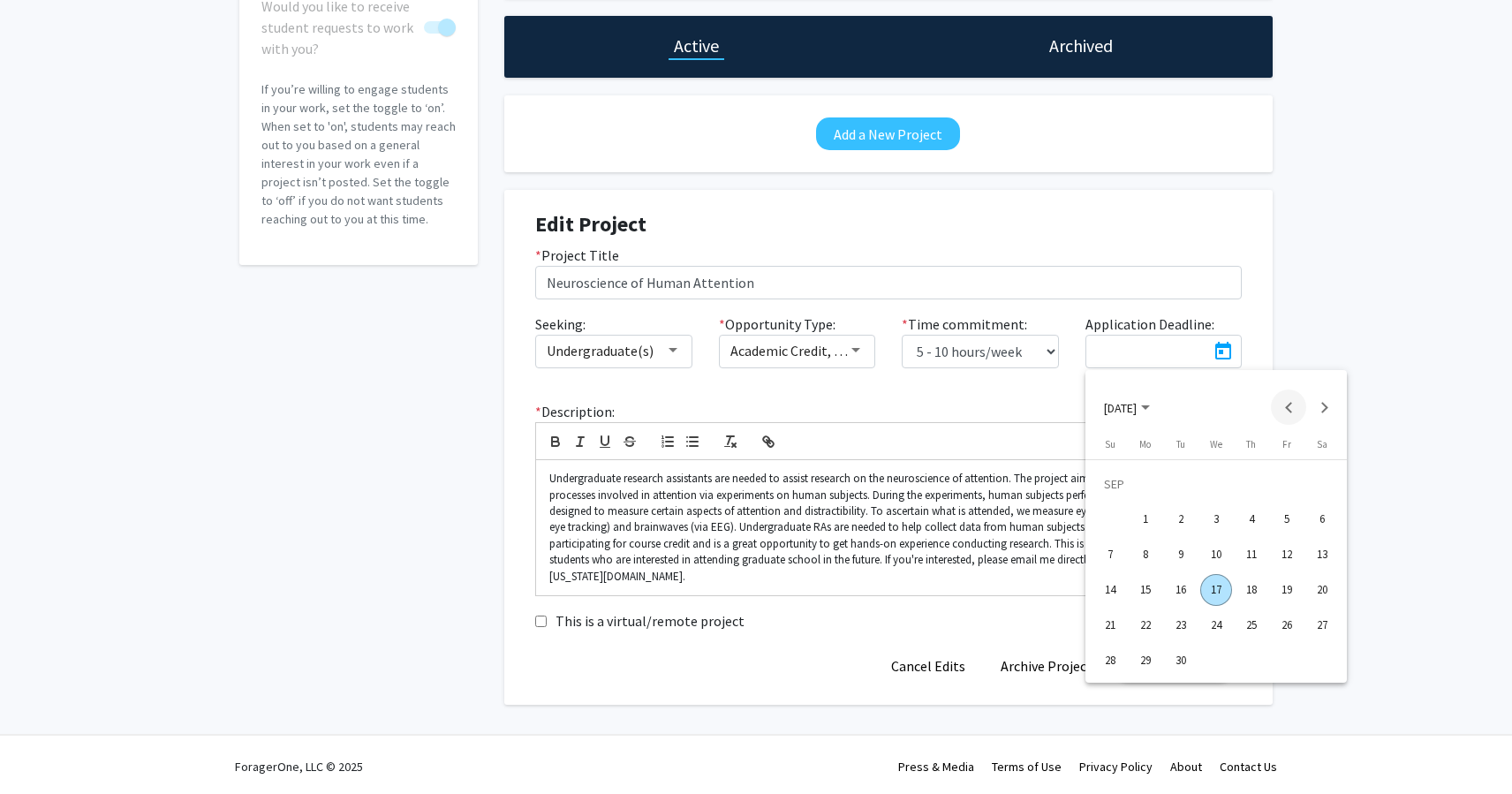
click at [1283, 409] on button "Previous month" at bounding box center [1289, 407] width 35 height 35
click at [705, 593] on div at bounding box center [756, 397] width 1512 height 794
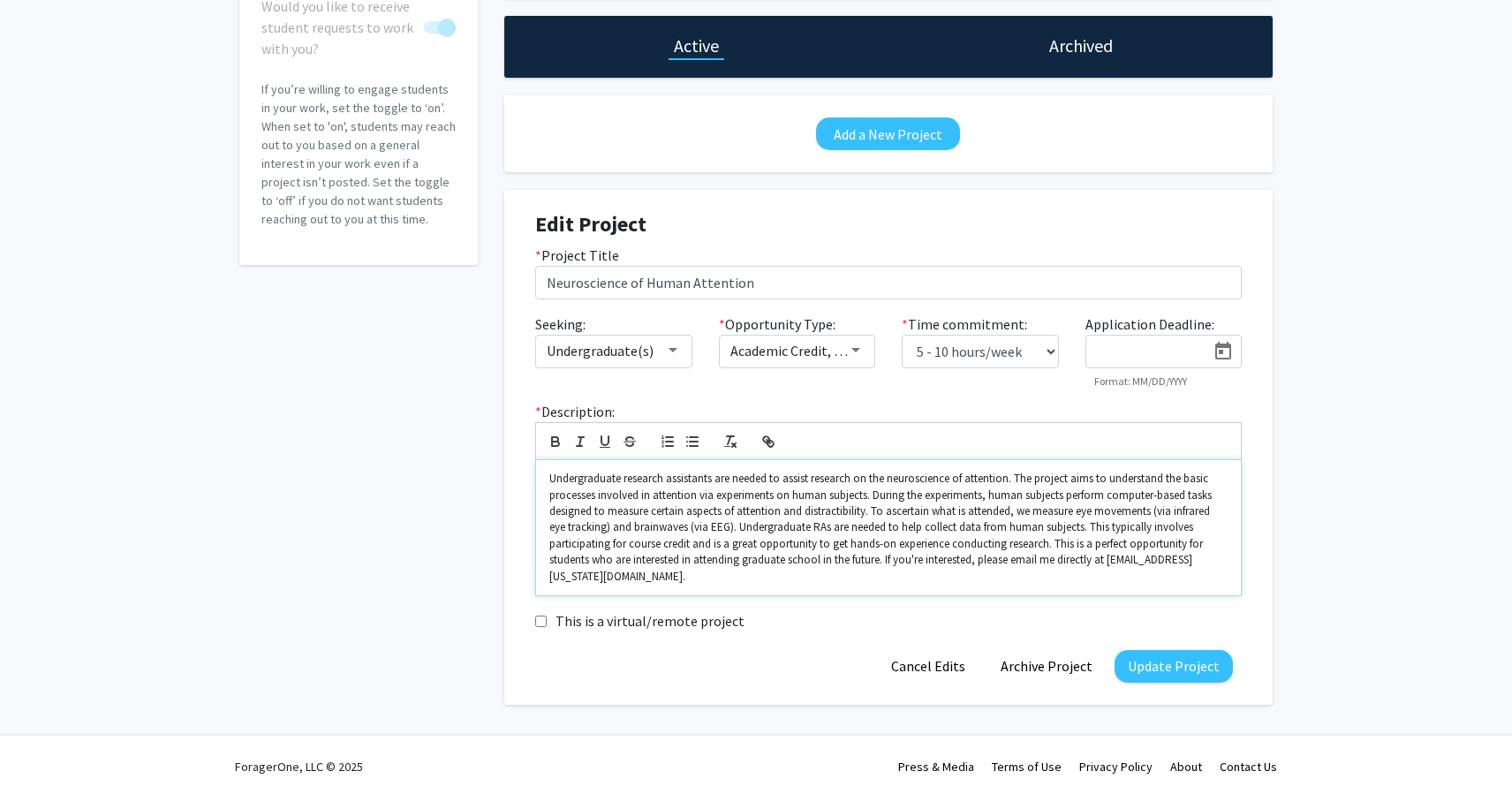
click at [693, 582] on p "Undergraduate research assistants are needed to assist research on the neurosci…" at bounding box center [888, 528] width 679 height 114
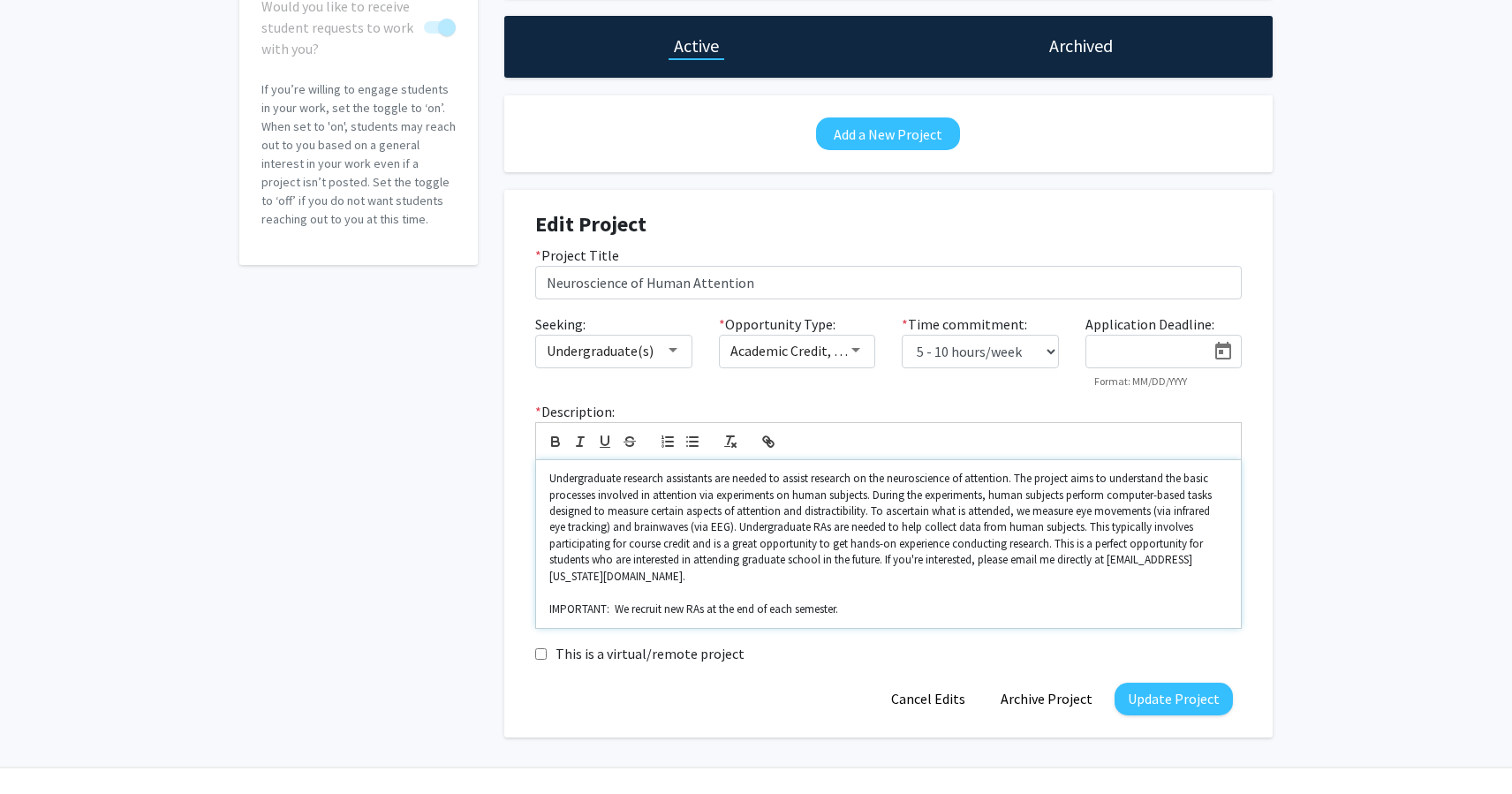
scroll to position [157, 0]
click at [703, 610] on p "IMPORTANT: We recruit new RAs at the end of each semester." at bounding box center [888, 608] width 679 height 16
click at [936, 612] on p "IMPORTANT: We recruit new research assistants at the end of each semester." at bounding box center [888, 608] width 679 height 16
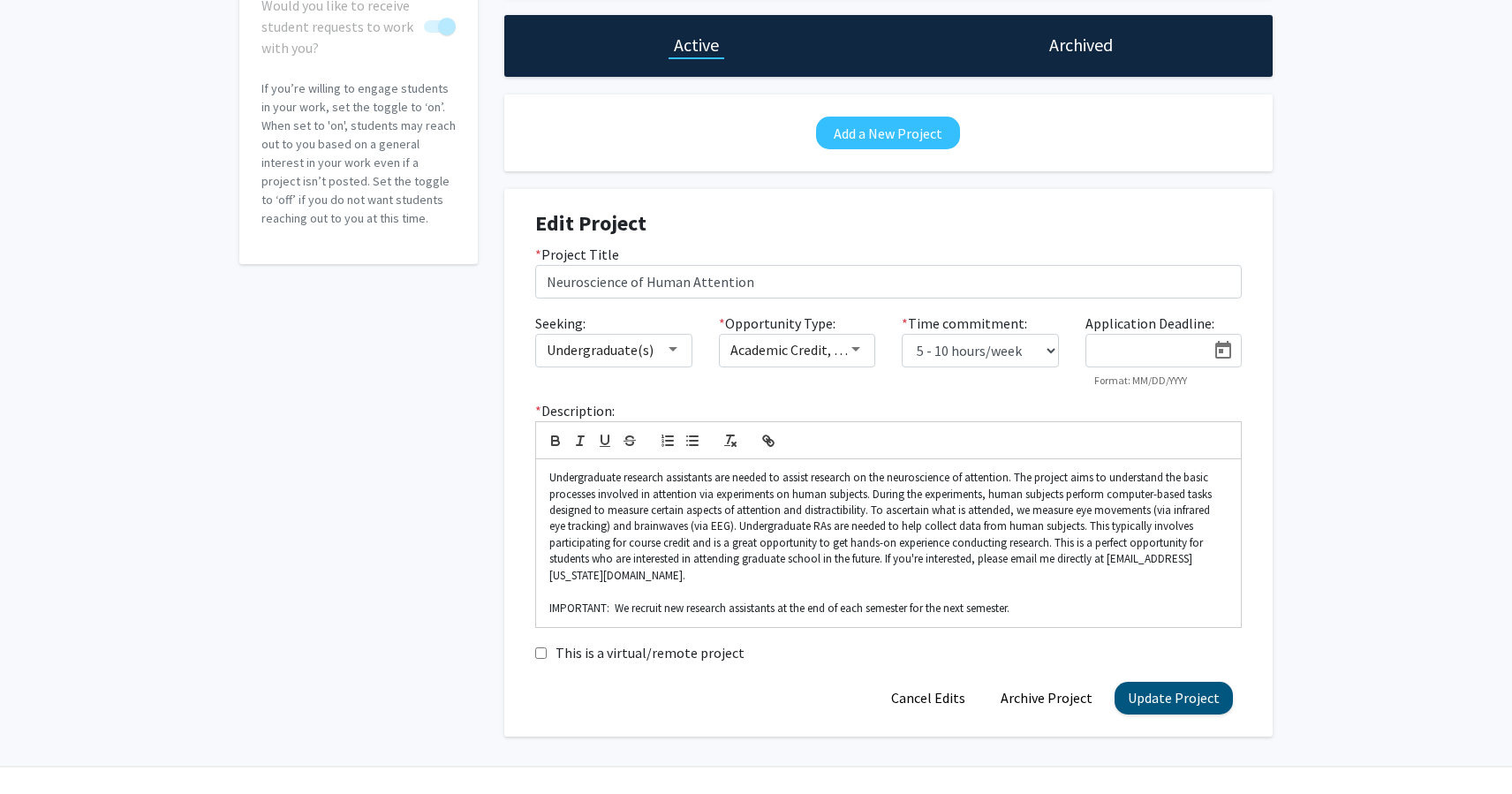
click at [1184, 696] on button "Update Project" at bounding box center [1173, 697] width 118 height 33
